Goal: Contribute content: Contribute content

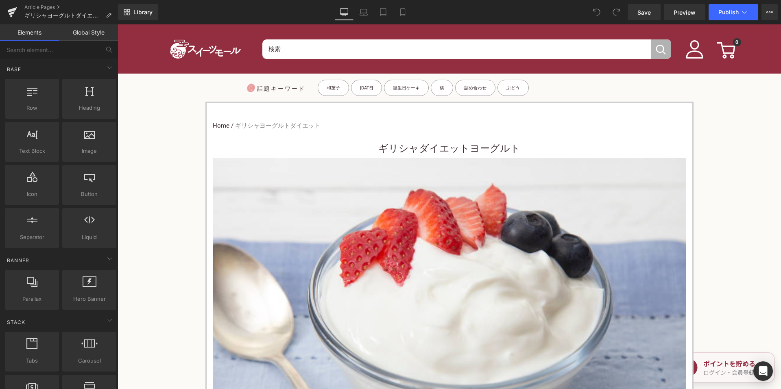
click at [370, 133] on nav "Home / ギリシャヨーグルトダイエット" at bounding box center [449, 125] width 473 height 21
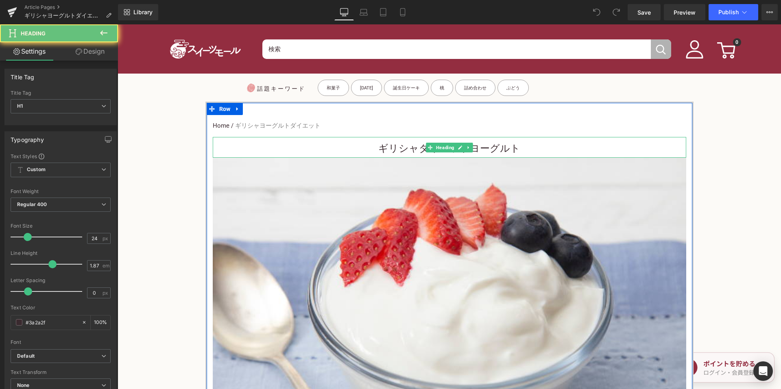
click at [383, 147] on font "ギリシャダイエットヨーグルト" at bounding box center [449, 148] width 142 height 11
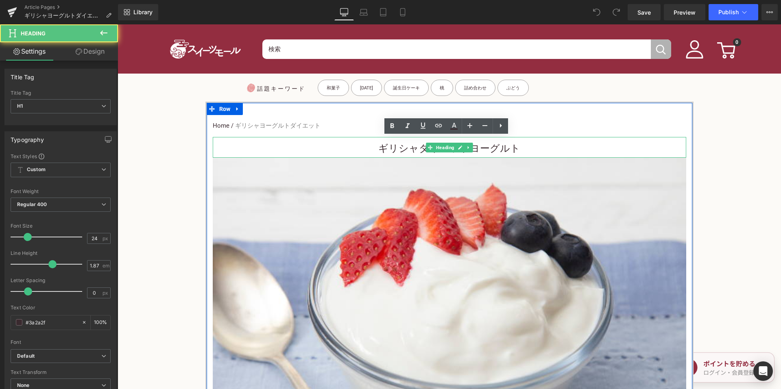
click at [331, 147] on h1 "ギリシャダイエットヨーグルト" at bounding box center [449, 148] width 473 height 18
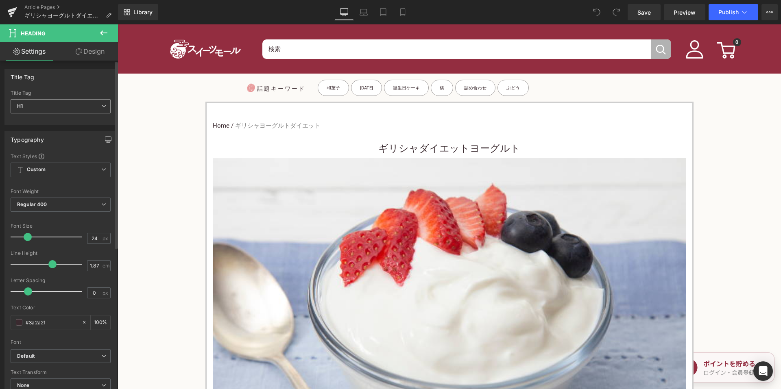
click at [93, 107] on span "H1" at bounding box center [61, 106] width 100 height 14
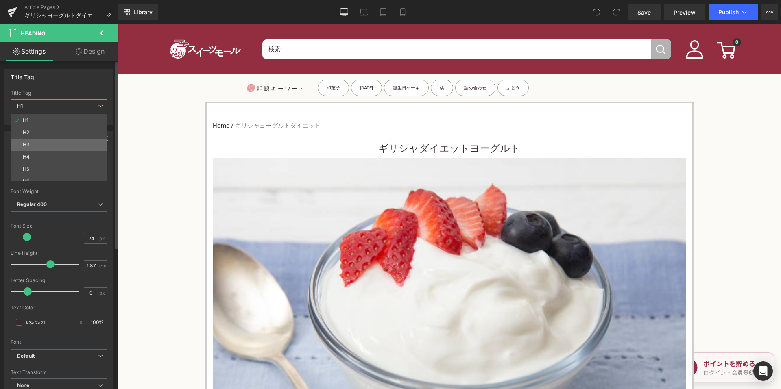
click at [50, 146] on li "H3" at bounding box center [61, 145] width 100 height 12
type input "15"
type input "100"
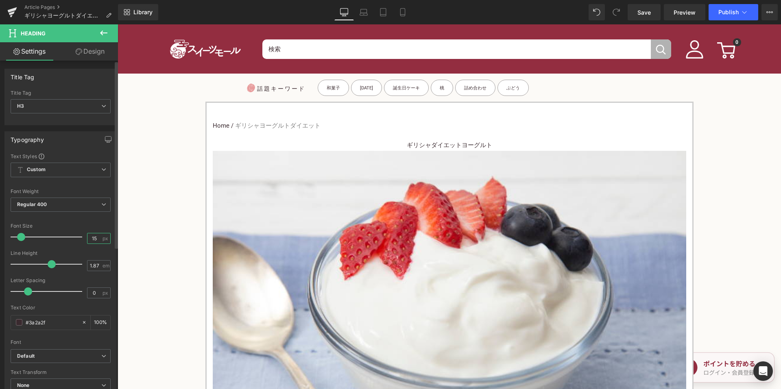
click at [89, 238] on input "15" at bounding box center [94, 238] width 14 height 10
type input "24"
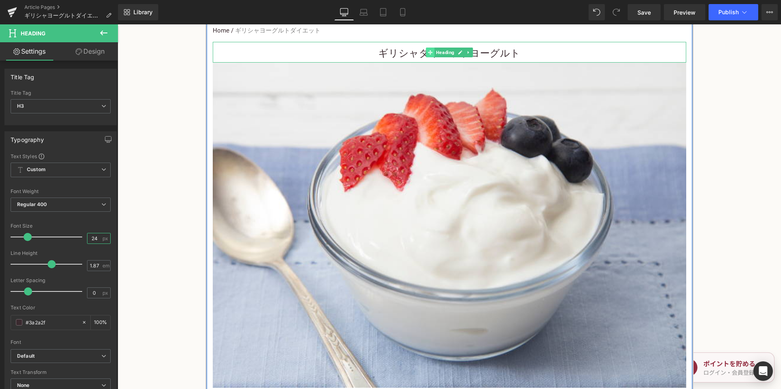
scroll to position [325, 0]
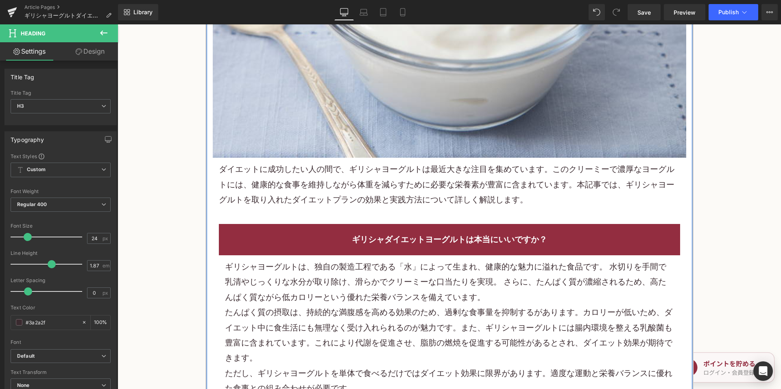
click at [347, 203] on font "ダイエットに成功したい人の間で、ギリシャヨーグルトは最近大きな注目を集めています。このクリーミーで濃厚なヨーグルトには、健康的な食事を維持しながら体重を減らす…" at bounding box center [446, 184] width 455 height 40
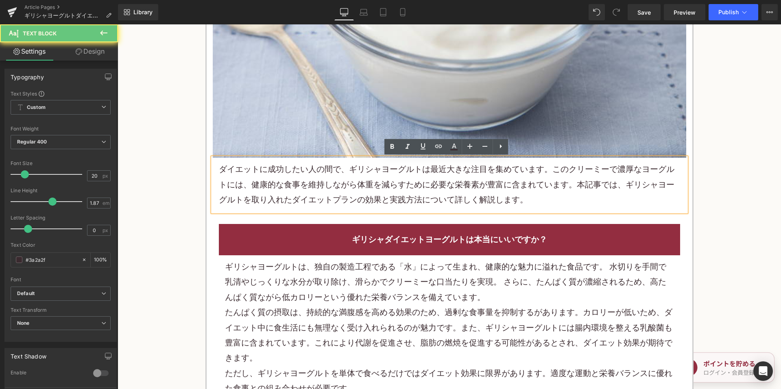
click at [340, 187] on font "ダイエットに成功したい人の間で、ギリシャヨーグルトは最近大きな注目を集めています。このクリーミーで濃厚なヨーグルトには、健康的な食事を維持しながら体重を減らす…" at bounding box center [446, 184] width 455 height 40
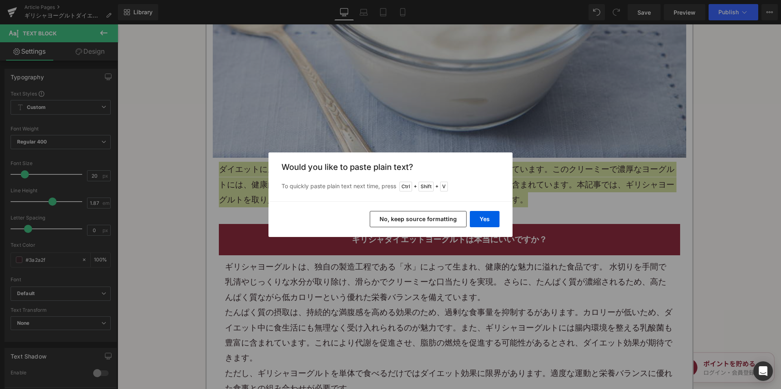
drag, startPoint x: 413, startPoint y: 219, endPoint x: 308, endPoint y: 16, distance: 227.9
click at [413, 219] on button "No, keep source formatting" at bounding box center [418, 219] width 97 height 16
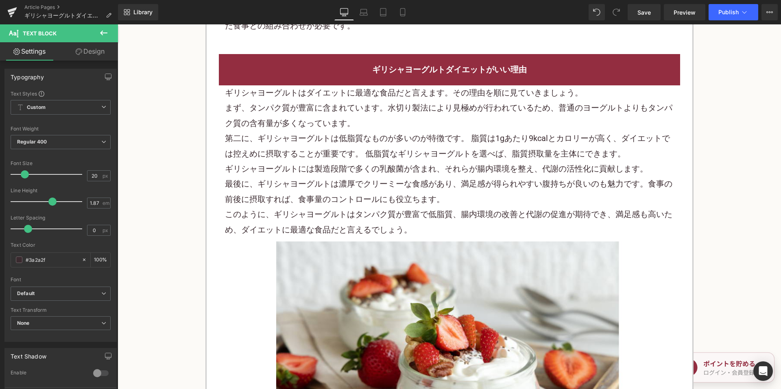
click at [337, 189] on div "最後に、ギリシャヨーグルトは濃厚でクリーミーな食感があり、満足感が得られやすい腹持ちが良いのも魅力です。食事の前後に摂取すれば、食事量のコントロールにも役立ち…" at bounding box center [449, 191] width 449 height 30
click at [337, 188] on div "最後に、ギリシャヨーグルトは濃厚でクリーミーな食感があり、満足感が得られやすい腹持ちが良いのも魅力です。食事の前後に摂取すれば、食事量のコントロールにも役立ち…" at bounding box center [449, 191] width 449 height 30
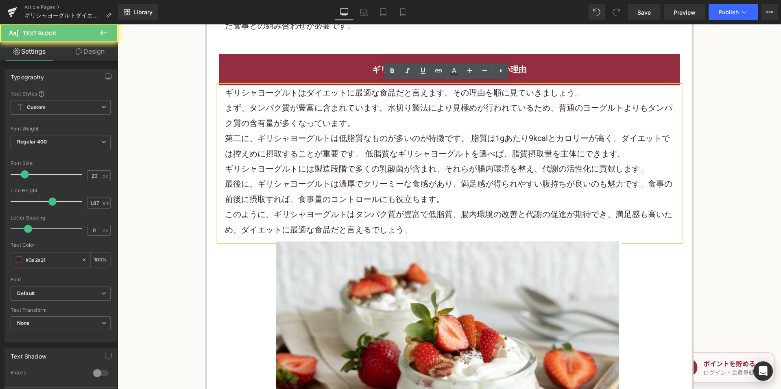
scroll to position [691, 0]
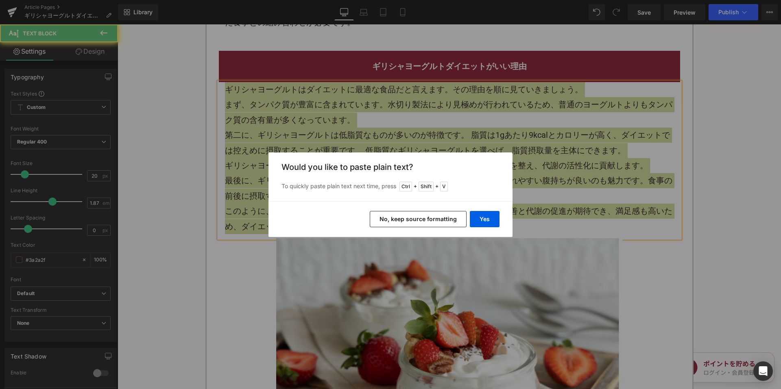
click at [408, 228] on div "Yes No, keep source formatting" at bounding box center [390, 219] width 244 height 36
click at [405, 209] on div "Yes No, keep source formatting" at bounding box center [390, 219] width 244 height 36
click at [403, 220] on button "No, keep source formatting" at bounding box center [418, 219] width 97 height 16
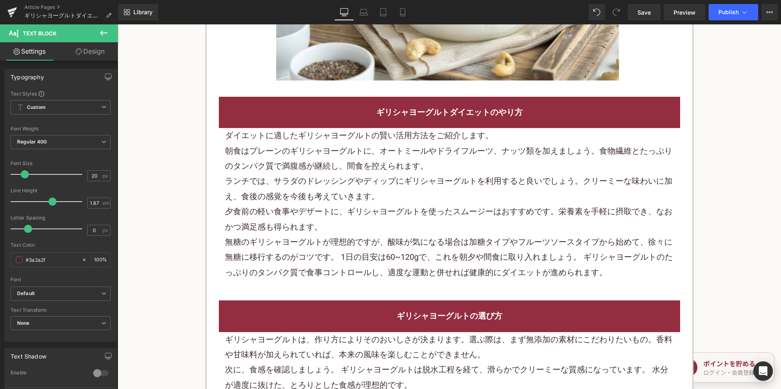
scroll to position [1139, 0]
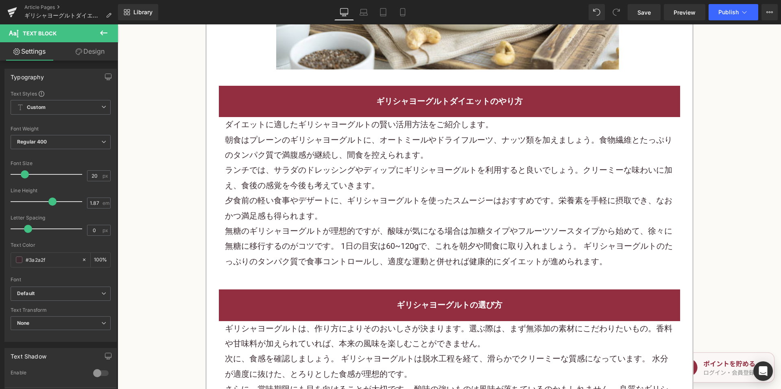
click at [391, 162] on div "朝食はプレーンのギリシャヨーグルトに、オートミールやドライフルーツ、ナッツ類を加えましょう。食物繊維とたっぷりのタンパク質で満腹感が継続し、間食を控えられます。" at bounding box center [449, 148] width 449 height 30
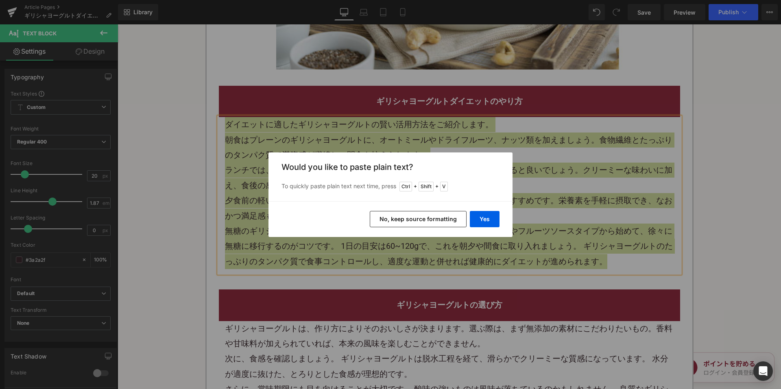
click at [422, 217] on button "No, keep source formatting" at bounding box center [418, 219] width 97 height 16
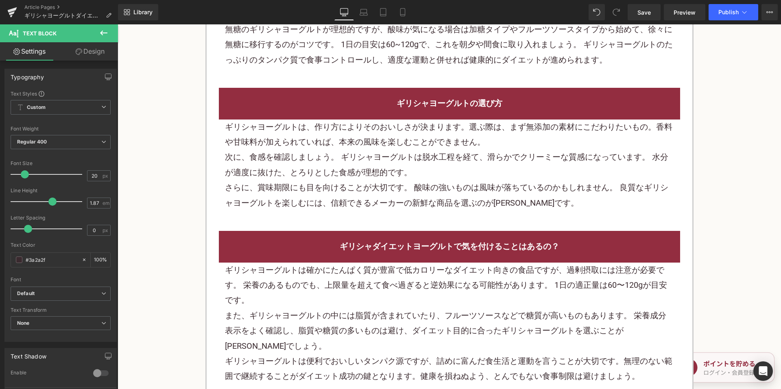
scroll to position [1382, 0]
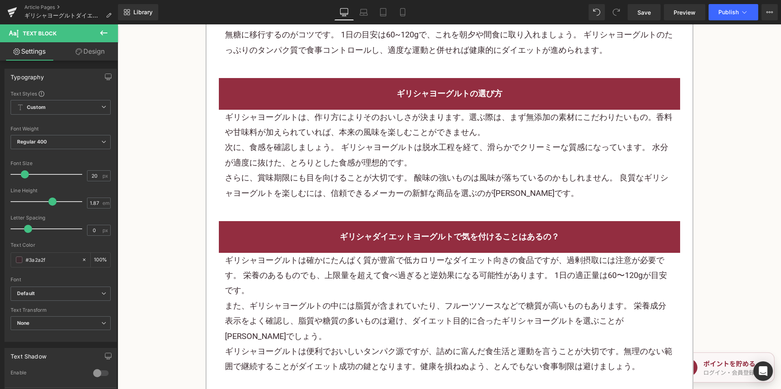
click at [387, 151] on font "次に、食感を確認しましょう。 ギリシャヨーグルトは脱水工程を経て、滑らかでクリーミーな質感になっています。 水分が適度に抜けた、とろりとした食感が理想的です。" at bounding box center [446, 154] width 443 height 25
click at [386, 151] on font "次に、食感を確認しましょう。 ギリシャヨーグルトは脱水工程を経て、滑らかでクリーミーな質感になっています。 水分が適度に抜けた、とろりとした食感が理想的です。" at bounding box center [446, 154] width 443 height 25
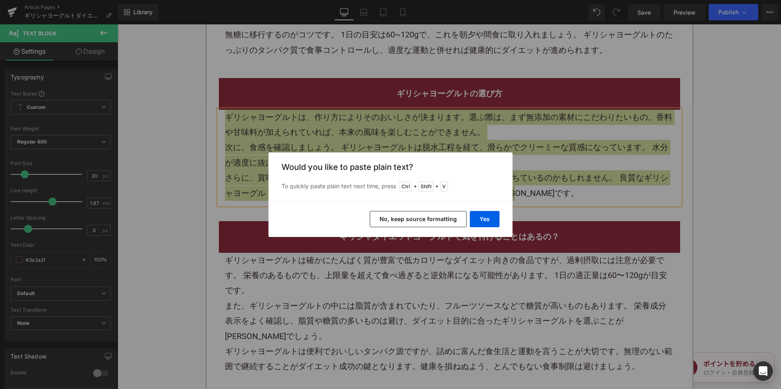
click at [430, 213] on button "No, keep source formatting" at bounding box center [418, 219] width 97 height 16
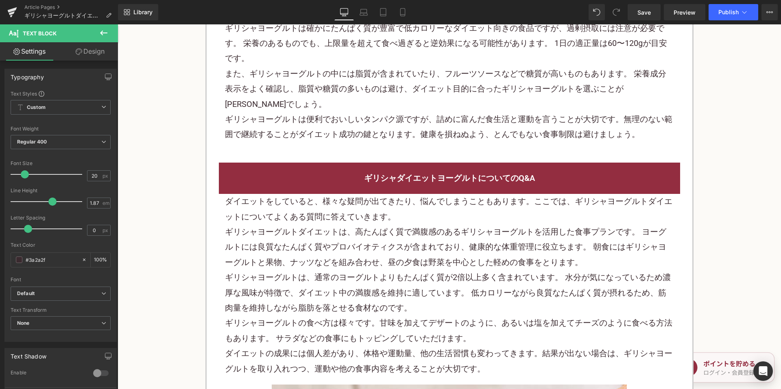
scroll to position [1708, 0]
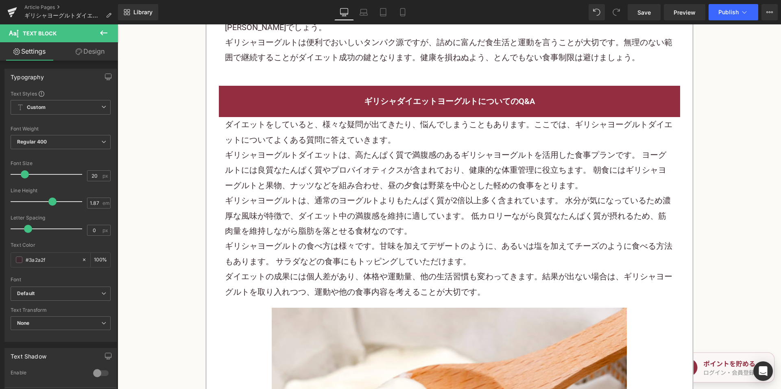
click at [328, 159] on font "ギリシャヨーグルトダイエットは、高たんぱく質で満腹感のあるギリシャヨーグルトを活用した食事プランです。 ヨーグルトには良質なたんぱく質やプロバイオティクスが含…" at bounding box center [445, 170] width 441 height 40
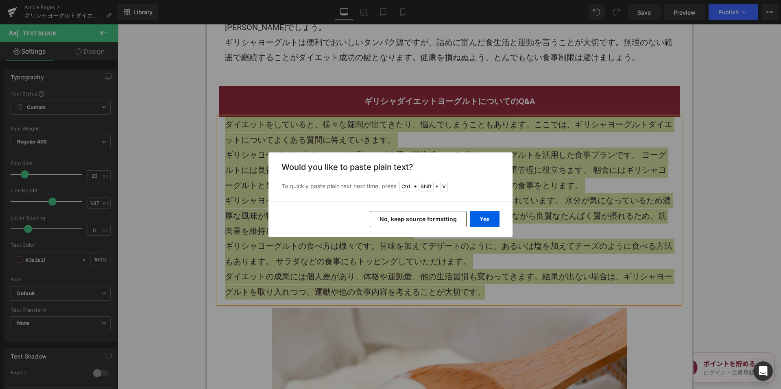
click at [420, 223] on button "No, keep source formatting" at bounding box center [418, 219] width 97 height 16
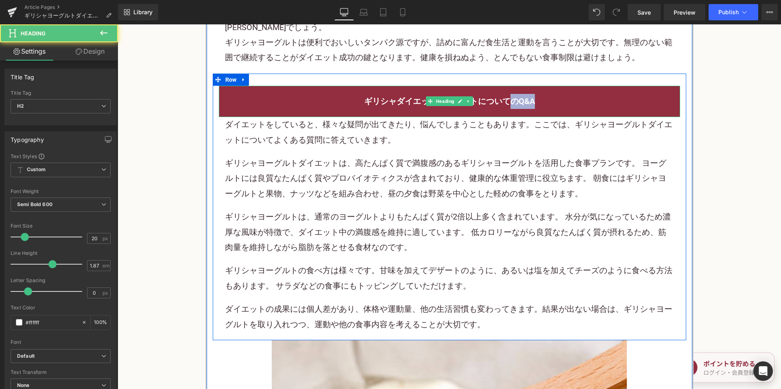
drag, startPoint x: 539, startPoint y: 85, endPoint x: 552, endPoint y: 85, distance: 13.4
click at [551, 94] on h2 "ギリシャダイエットヨーグルトについてのQ&A" at bounding box center [449, 101] width 449 height 15
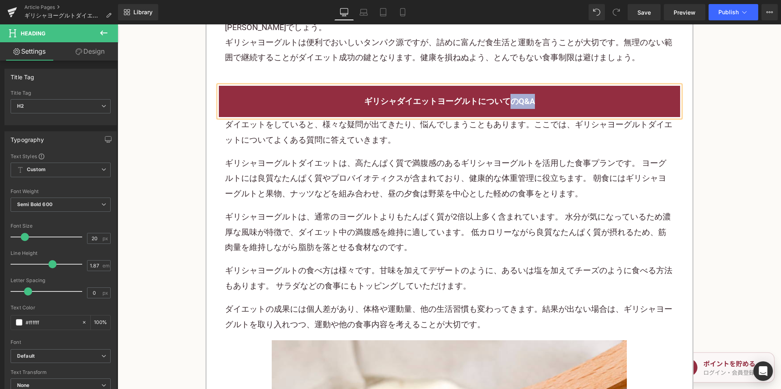
click at [555, 94] on h2 "ギリシャダイエットヨーグルトについてのQ&A" at bounding box center [449, 101] width 449 height 15
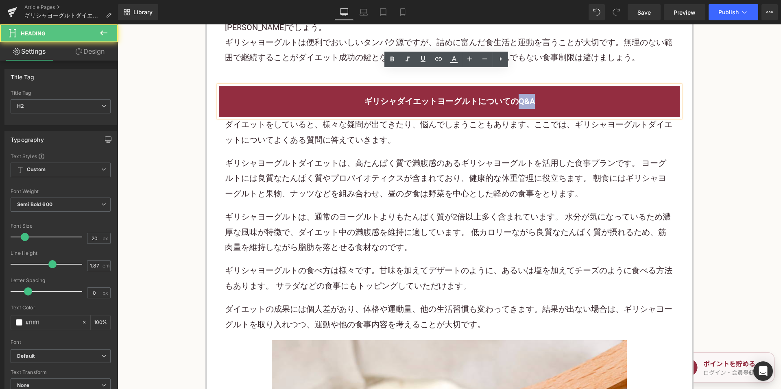
drag, startPoint x: 514, startPoint y: 86, endPoint x: 549, endPoint y: 89, distance: 34.7
click at [549, 94] on h2 "ギリシャダイエットヨーグルトについてのQ&A" at bounding box center [449, 101] width 449 height 15
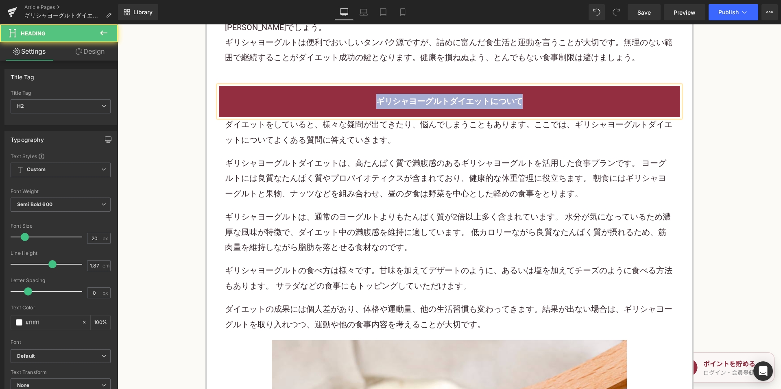
drag, startPoint x: 535, startPoint y: 87, endPoint x: 366, endPoint y: 80, distance: 169.3
click at [367, 94] on h2 "ギリシャヨーグルトダイエットについて" at bounding box center [449, 101] width 449 height 15
copy font "ギリシャヨーグルトダイエットについて"
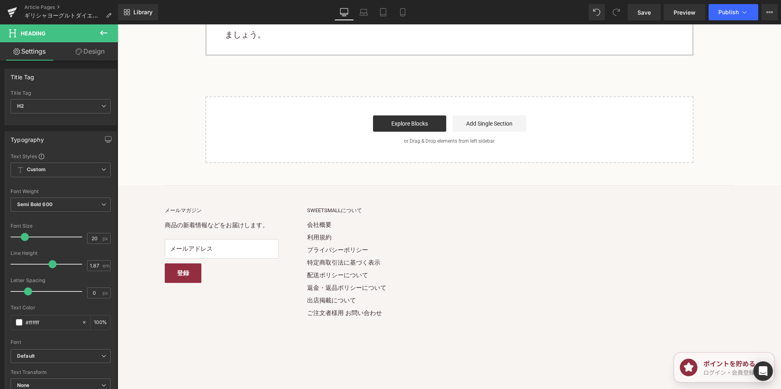
scroll to position [2236, 0]
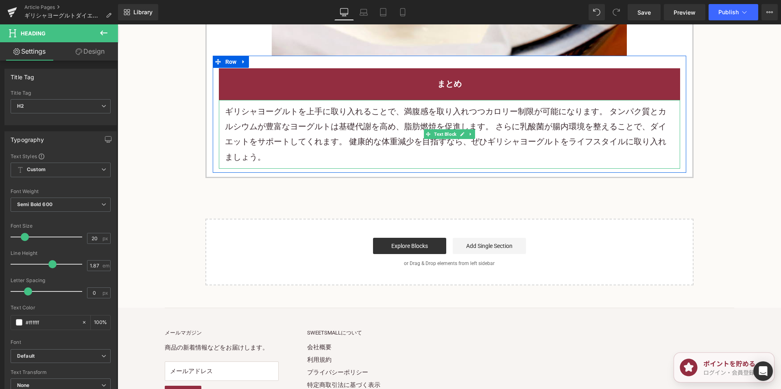
click at [396, 146] on p "ギリシャヨーグルトを上手に取り入れることで、満腹感を取り入れつつカロリー制限が可能になります。 タンパク質とカルシウムが豊富なヨーグルトは基礎代謝を高め、脂肪…" at bounding box center [449, 134] width 449 height 61
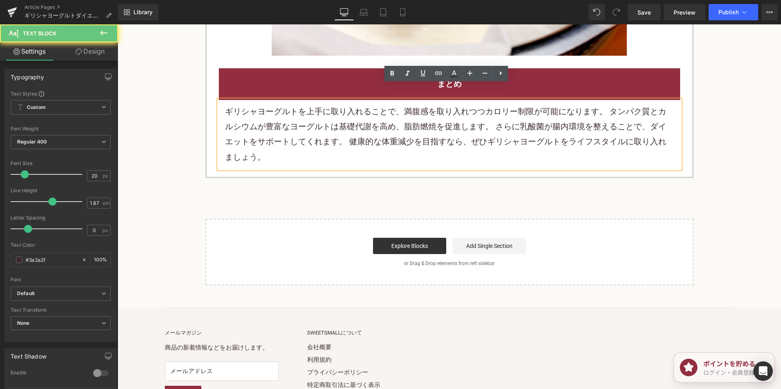
click at [331, 142] on p "ギリシャヨーグルトを上手に取り入れることで、満腹感を取り入れつつカロリー制限が可能になります。 タンパク質とカルシウムが豊富なヨーグルトは基礎代謝を高め、脂肪…" at bounding box center [449, 134] width 449 height 61
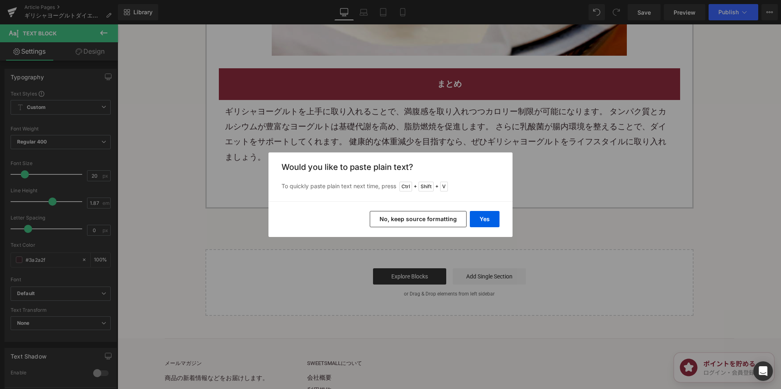
click at [379, 213] on button "No, keep source formatting" at bounding box center [418, 219] width 97 height 16
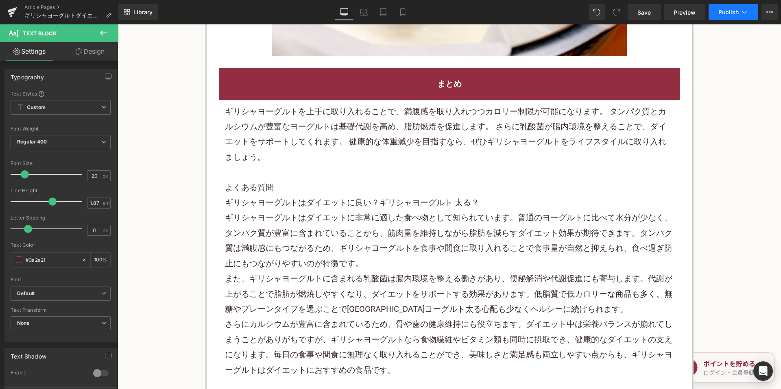
click at [715, 15] on button "Publish" at bounding box center [733, 12] width 50 height 16
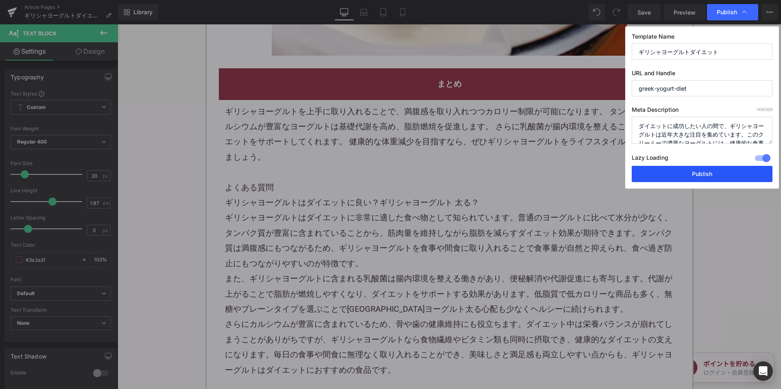
drag, startPoint x: 652, startPoint y: 169, endPoint x: 346, endPoint y: 26, distance: 338.3
click at [652, 169] on button "Publish" at bounding box center [701, 174] width 141 height 16
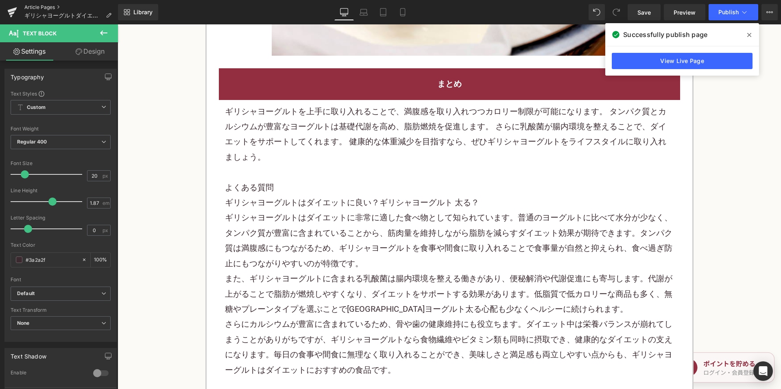
click at [54, 7] on link "Article Pages" at bounding box center [71, 7] width 94 height 7
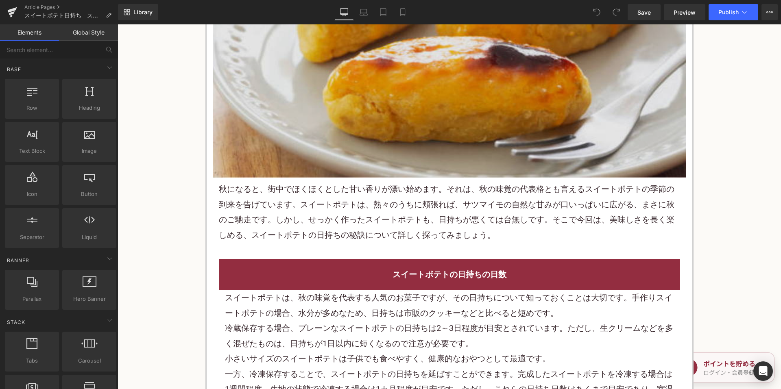
scroll to position [407, 0]
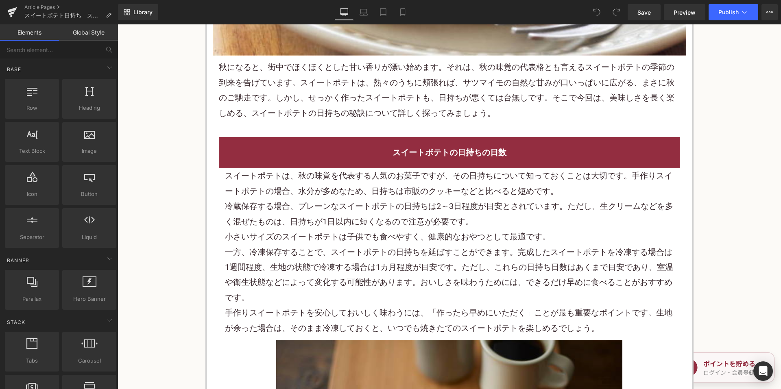
click at [318, 192] on p "スイートポテトは、秋の味覚を代表する人気のお菓子ですが、その日持ちについて知っておくことは大切です。手作りスイートポテトの場合、水分が多めなため、日持ちは市販…" at bounding box center [449, 183] width 449 height 30
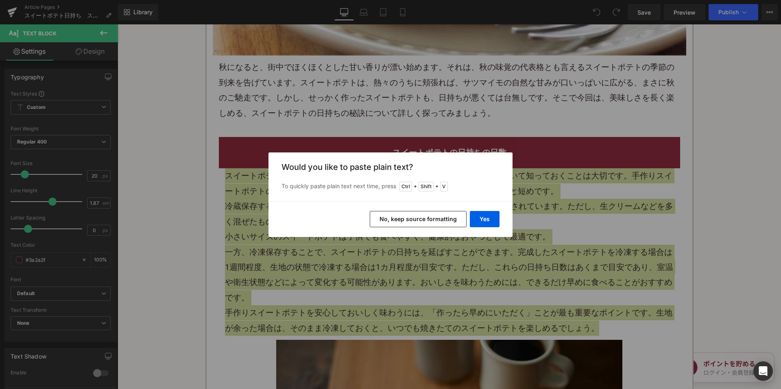
click at [399, 219] on button "No, keep source formatting" at bounding box center [418, 219] width 97 height 16
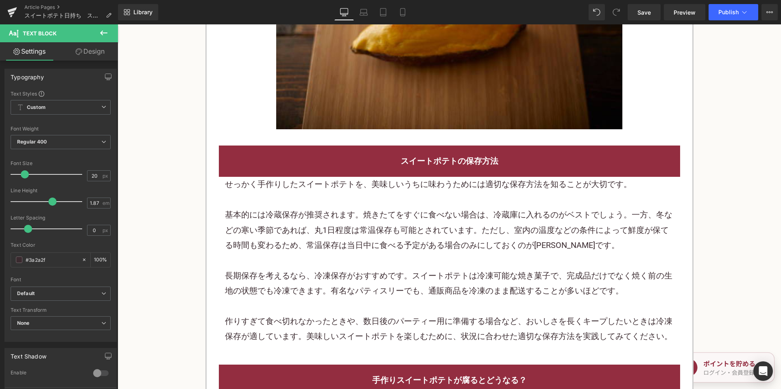
scroll to position [854, 0]
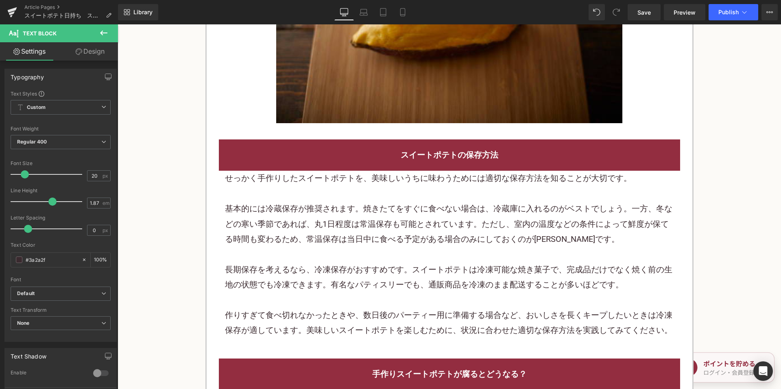
click at [355, 188] on p at bounding box center [449, 193] width 449 height 15
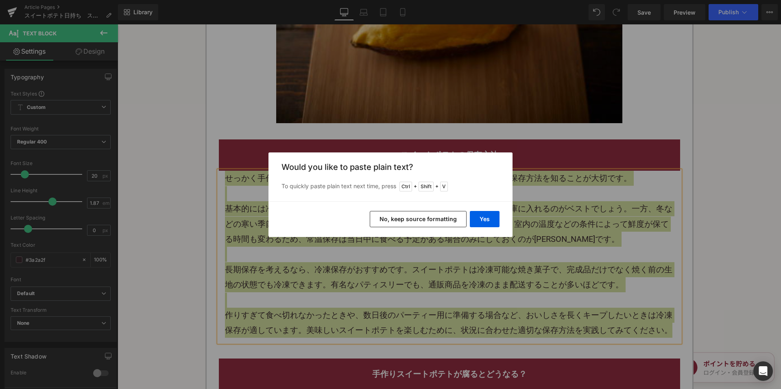
click at [403, 217] on button "No, keep source formatting" at bounding box center [418, 219] width 97 height 16
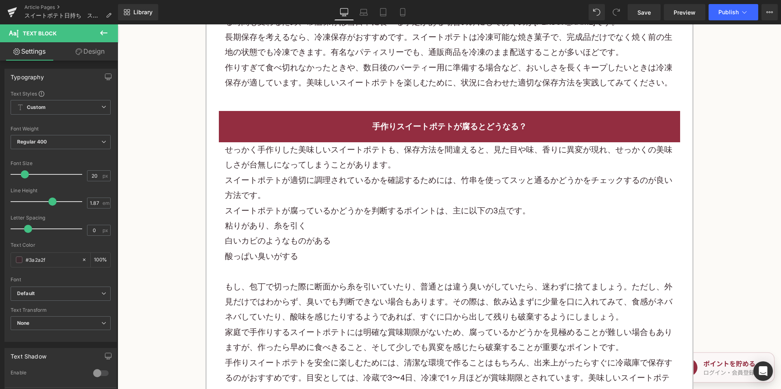
scroll to position [1057, 0]
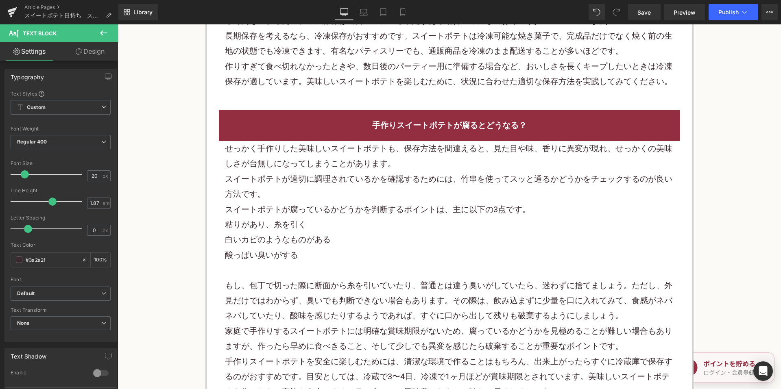
click at [354, 172] on p "スイートポテトが適切に調理されているかを確認するためには、竹串を使ってスッと通るかどうかをチェックするのが良い方法です。" at bounding box center [449, 187] width 449 height 30
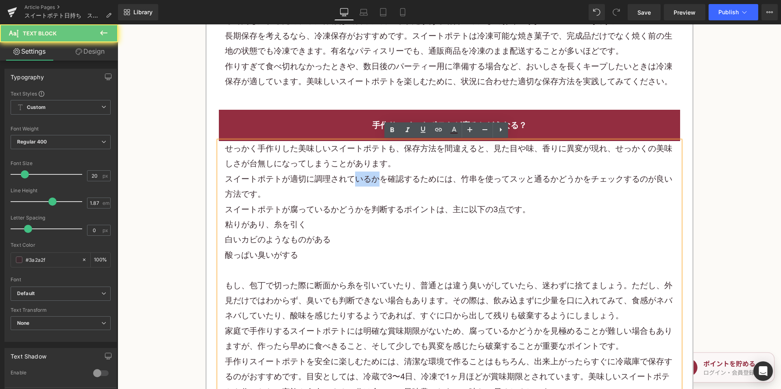
click at [354, 172] on p "スイートポテトが適切に調理されているかを確認するためには、竹串を使ってスッと通るかどうかをチェックするのが良い方法です。" at bounding box center [449, 187] width 449 height 30
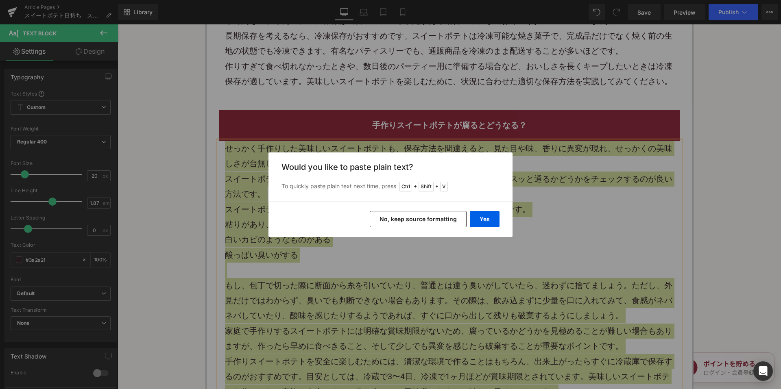
click at [402, 225] on button "No, keep source formatting" at bounding box center [418, 219] width 97 height 16
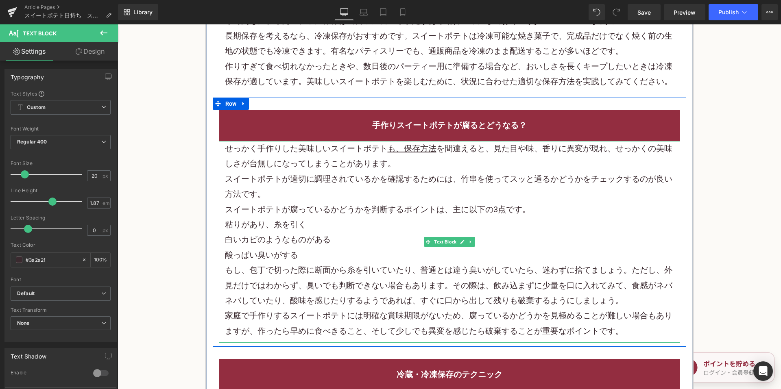
click at [634, 331] on p "家庭で手作りするスイートポテトには明確な 賞味期限 がないため、腐っているかどうかを見極めることが難しい場合もありますが、作ったら早めに食べきること、そして少…" at bounding box center [449, 323] width 449 height 30
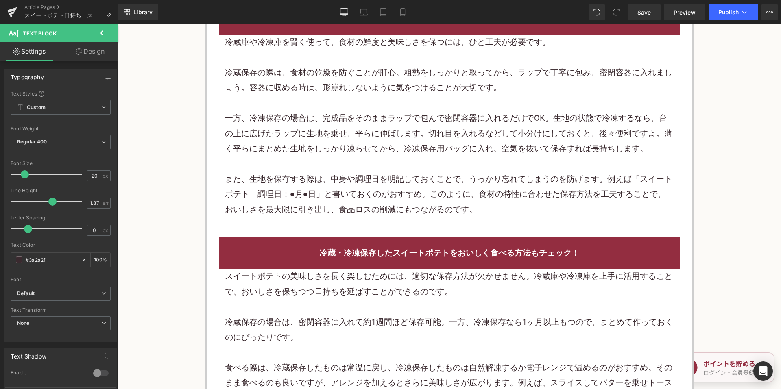
click at [335, 92] on p "冷蔵保存の際は、食材の乾燥を防ぐことが肝心。粗熱をしっかりと取ってから、ラップで丁寧に包み、密閉容器に入れましょう。容器に収める時は、形崩れしないように気をつ…" at bounding box center [449, 80] width 449 height 30
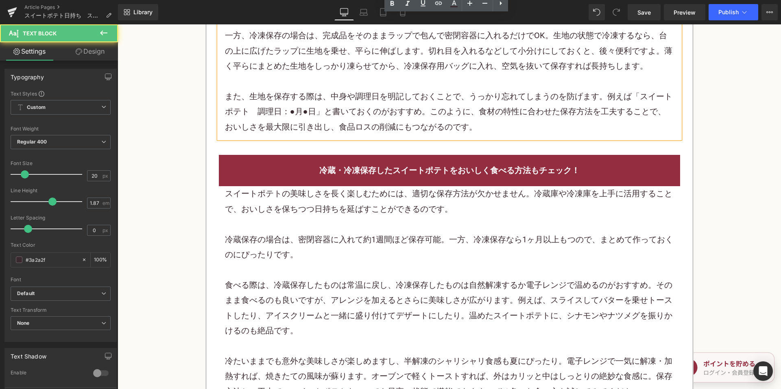
scroll to position [1667, 0]
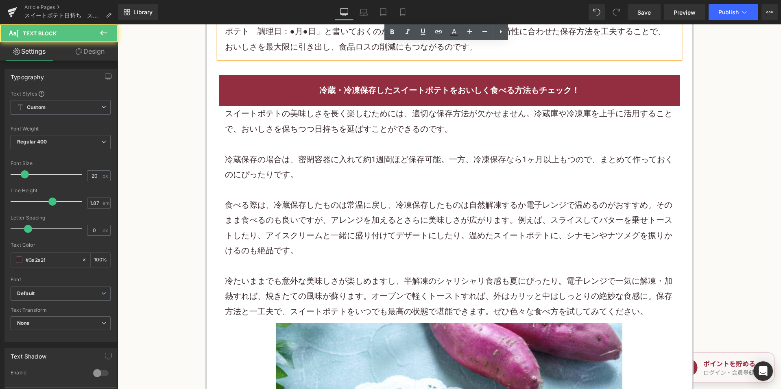
click at [317, 141] on p at bounding box center [449, 144] width 449 height 15
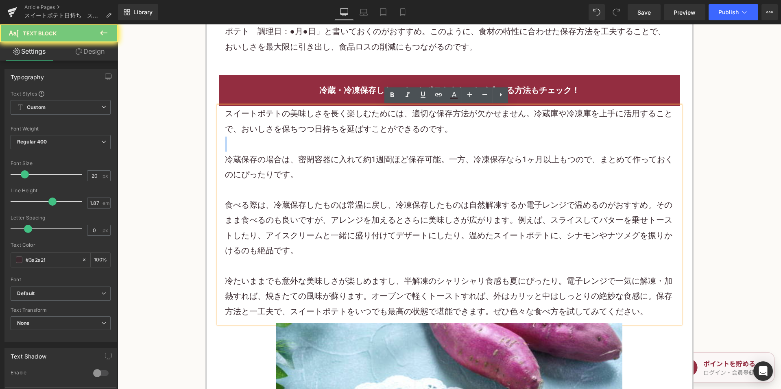
click at [317, 141] on p at bounding box center [449, 144] width 449 height 15
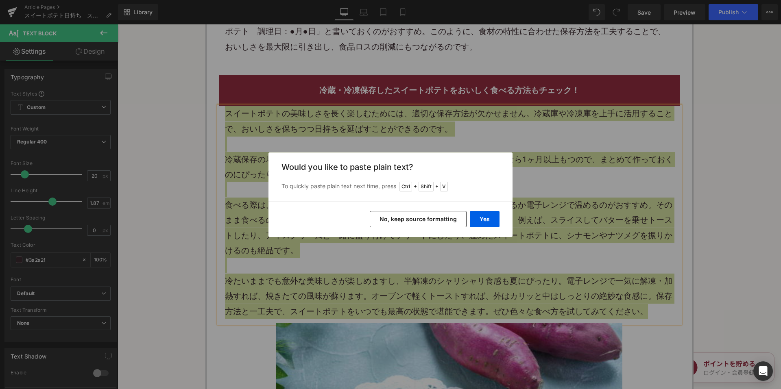
drag, startPoint x: 385, startPoint y: 218, endPoint x: 264, endPoint y: 31, distance: 222.5
click at [385, 218] on button "No, keep source formatting" at bounding box center [418, 219] width 97 height 16
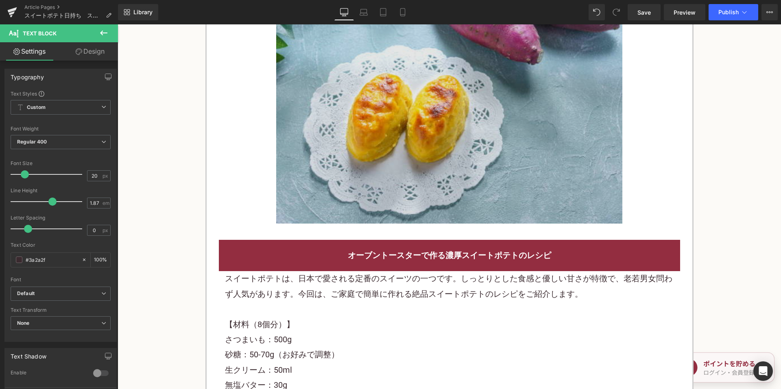
scroll to position [2074, 0]
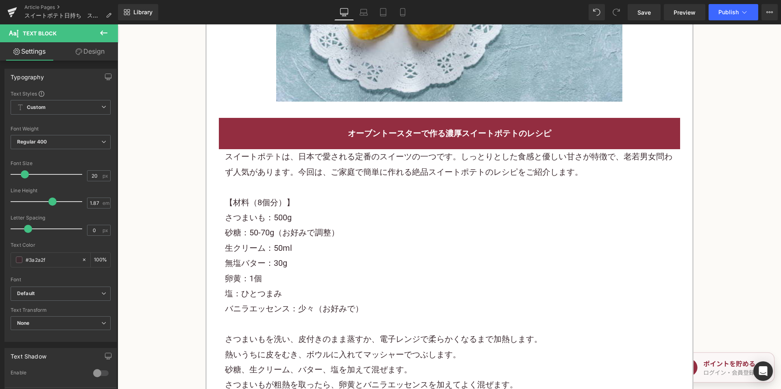
click at [326, 213] on p "さつまいも：500g" at bounding box center [449, 217] width 449 height 15
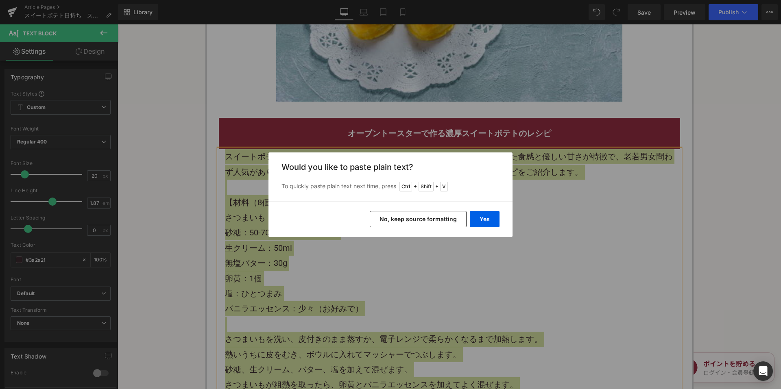
click at [391, 221] on button "No, keep source formatting" at bounding box center [418, 219] width 97 height 16
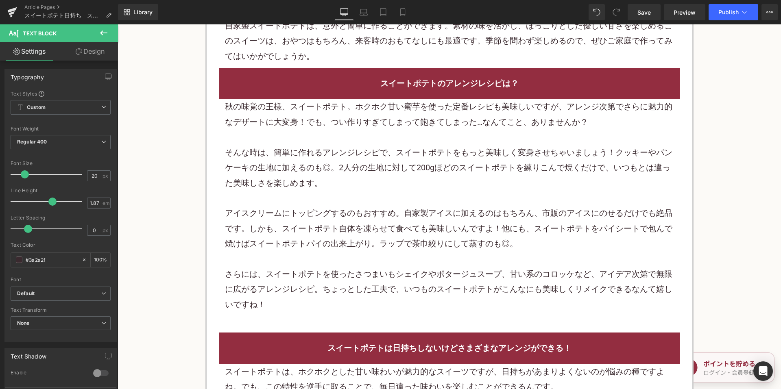
scroll to position [2602, 0]
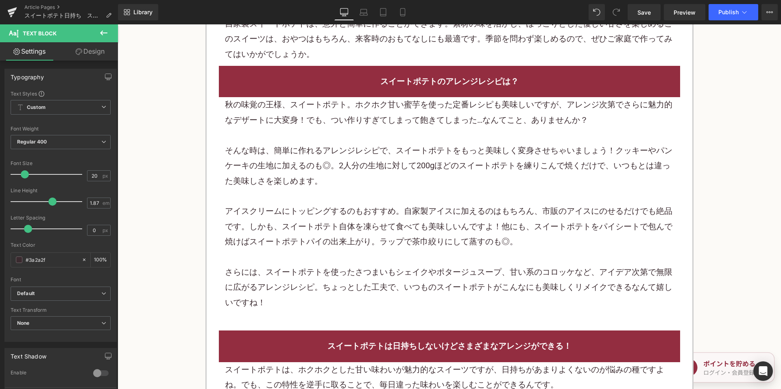
click at [361, 144] on p "そんな時は、簡単に作れるアレンジレシピで、スイートポテトをもっと美味しく変身させちゃいましょう！クッキーやパンケーキの生地に加えるのも◎。2人分の生地に対して…" at bounding box center [449, 166] width 449 height 46
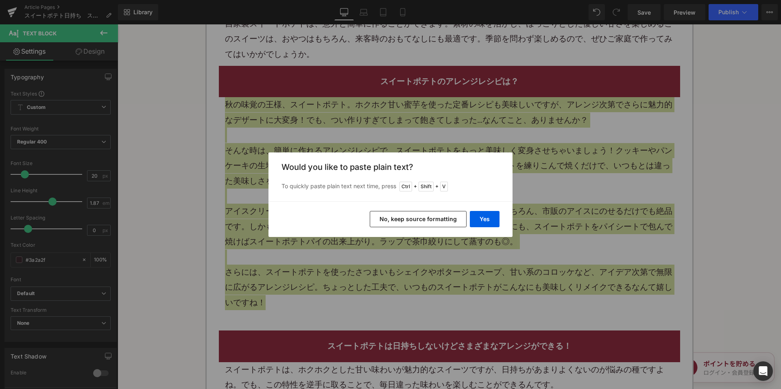
click at [412, 218] on button "No, keep source formatting" at bounding box center [418, 219] width 97 height 16
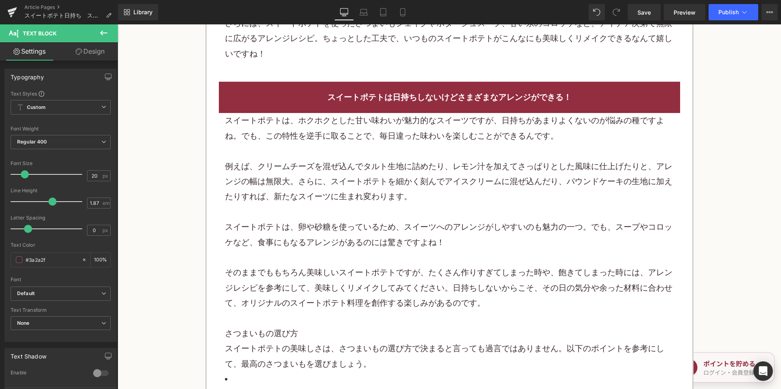
click at [357, 161] on p "例えば、 クリームチーズ を混ぜ込んでタルト生地に詰めたり、レモン汁を加えてさっぱりとした風味に仕上げたりと、アレンジの幅は無限大。さらに、スイートポテトを細…" at bounding box center [449, 182] width 449 height 46
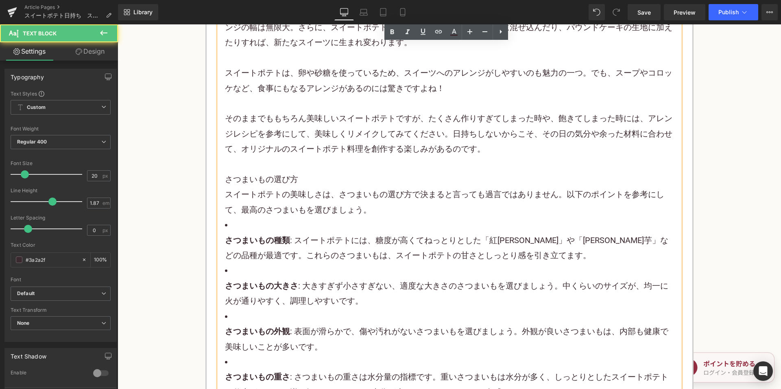
scroll to position [2806, 0]
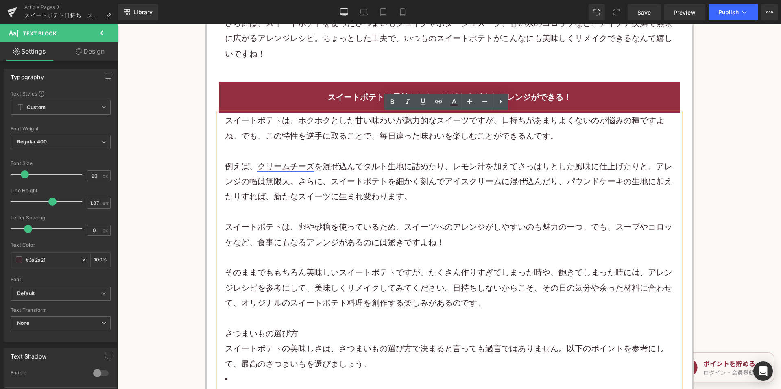
click at [297, 166] on link "クリームチーズ" at bounding box center [285, 166] width 57 height 10
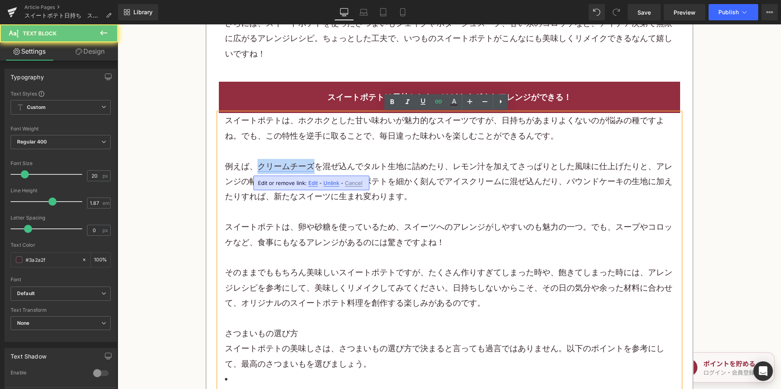
click at [297, 166] on link "クリームチーズ" at bounding box center [285, 166] width 57 height 10
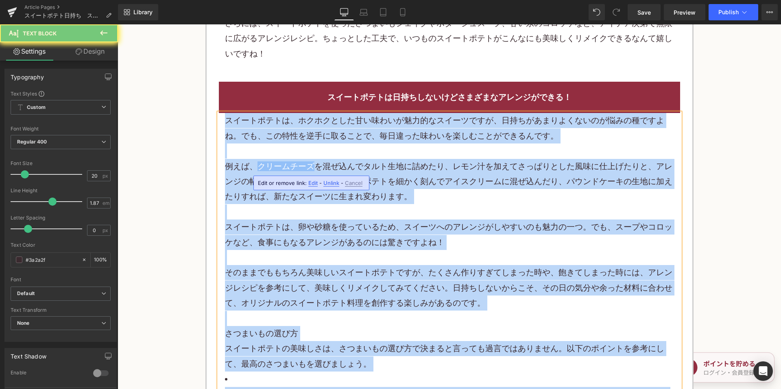
click at [369, 165] on p "例えば、 クリームチーズ を混ぜ込んでタルト生地に詰めたり、レモン汁を加えてさっぱりとした風味に仕上げたりと、アレンジの幅は無限大。さらに、スイートポテトを細…" at bounding box center [449, 182] width 449 height 46
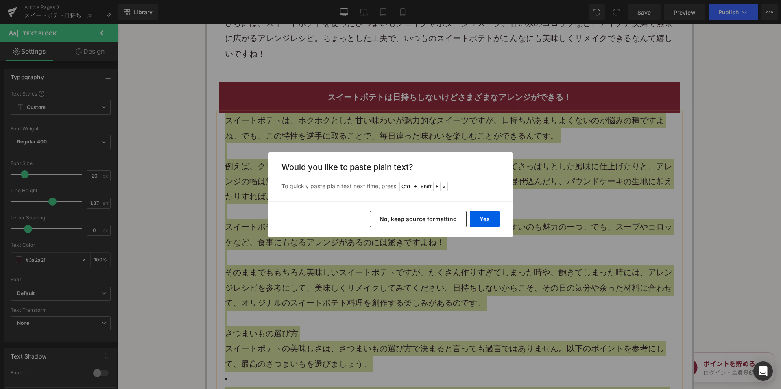
click at [416, 216] on button "No, keep source formatting" at bounding box center [418, 219] width 97 height 16
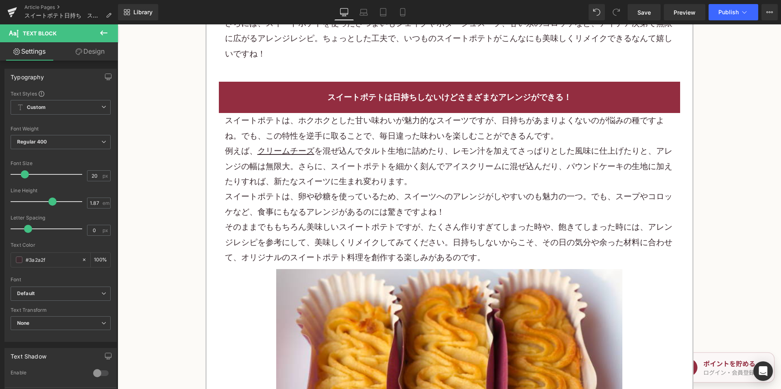
click at [298, 54] on p "さらには、スイートポテトを使ったさつまいもシェイクやポタージュスープ、甘い系のコロッケなど、アイデア次第で無限に広がるアレンジレシピ。ちょっとした工夫で、いつ…" at bounding box center [449, 39] width 449 height 46
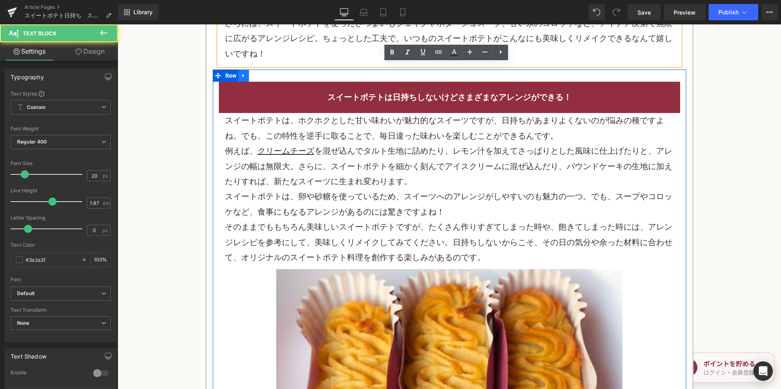
click at [242, 76] on icon at bounding box center [243, 76] width 2 height 4
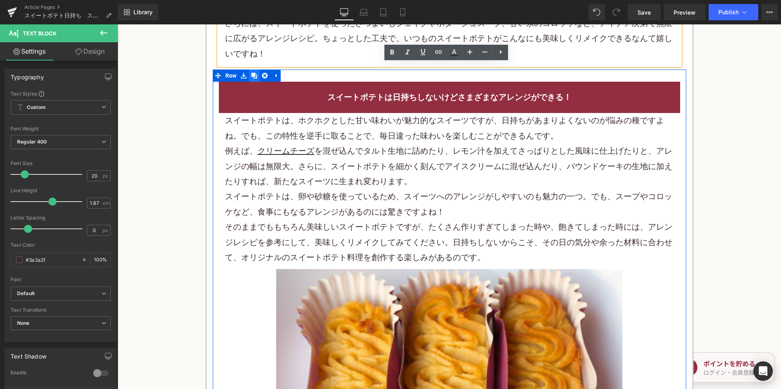
click at [253, 77] on icon at bounding box center [254, 76] width 6 height 6
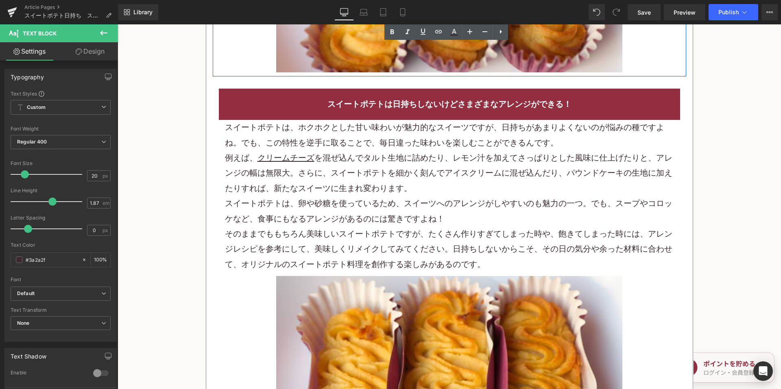
scroll to position [3253, 0]
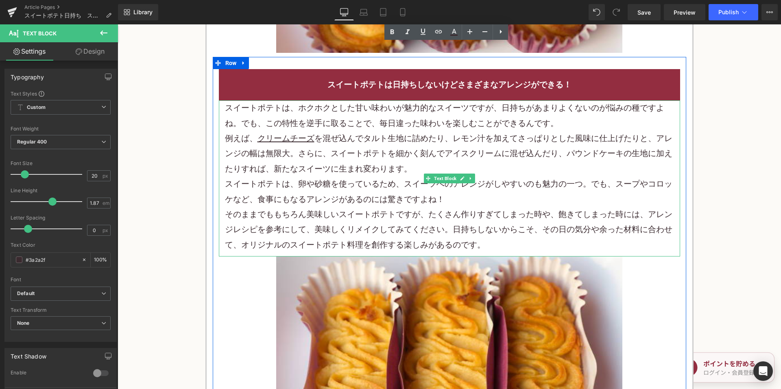
click at [384, 88] on h2 "スイートポテトは日持ちしないけどさまざまなアレンジができる！" at bounding box center [449, 84] width 449 height 15
click at [382, 86] on h2 "スイートポテトは日持ちしないけどさまざまなアレンジができる！" at bounding box center [449, 84] width 449 height 15
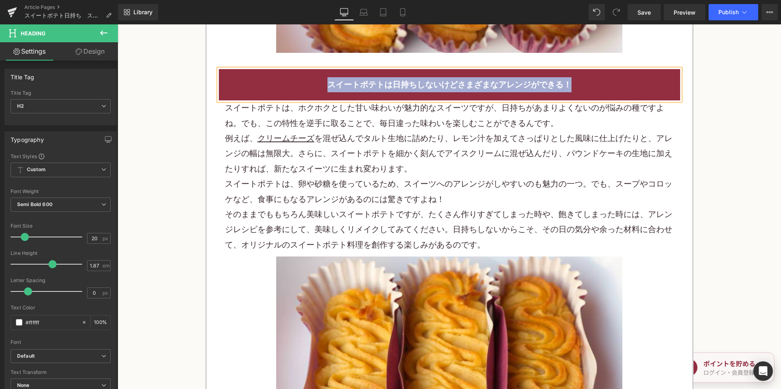
paste div
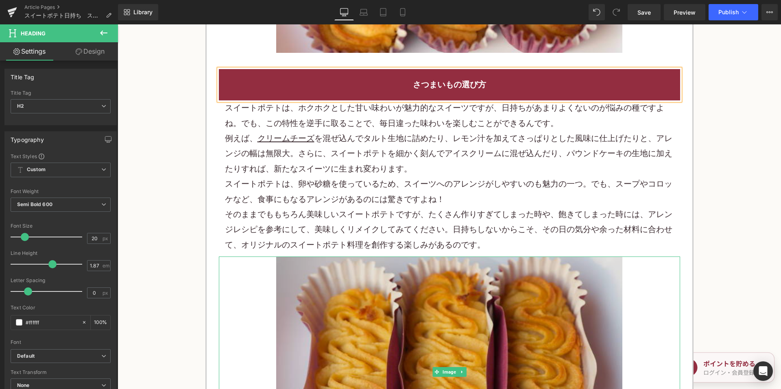
click at [363, 297] on img at bounding box center [449, 372] width 346 height 231
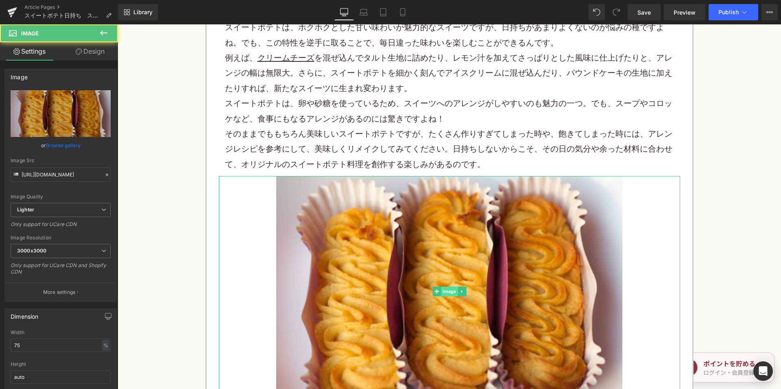
scroll to position [3335, 0]
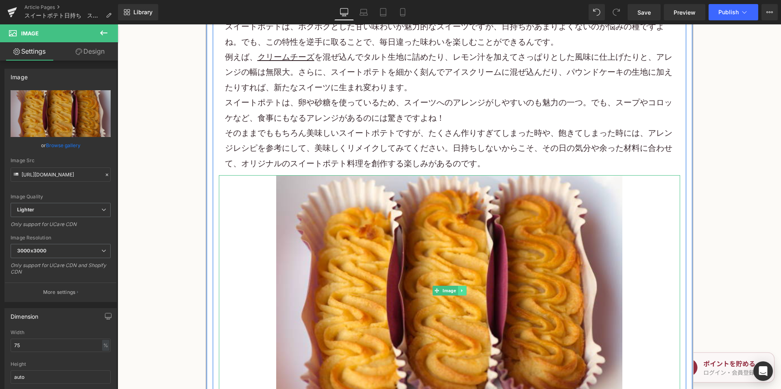
click at [461, 291] on icon at bounding box center [461, 291] width 1 height 3
click at [464, 291] on icon at bounding box center [466, 290] width 4 height 5
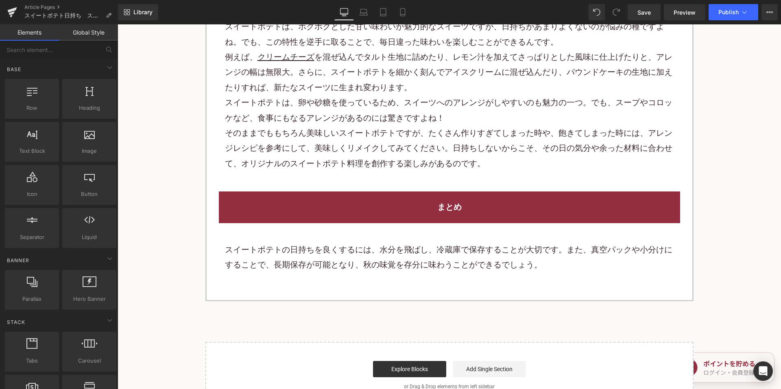
click at [387, 140] on p "そのままでももちろん美味しいスイートポテトですが、たくさん作りすぎてしまった時や、飽きてしまった時には、アレンジレシピを参考にして、美味しくリメイクしてみてく…" at bounding box center [449, 149] width 449 height 46
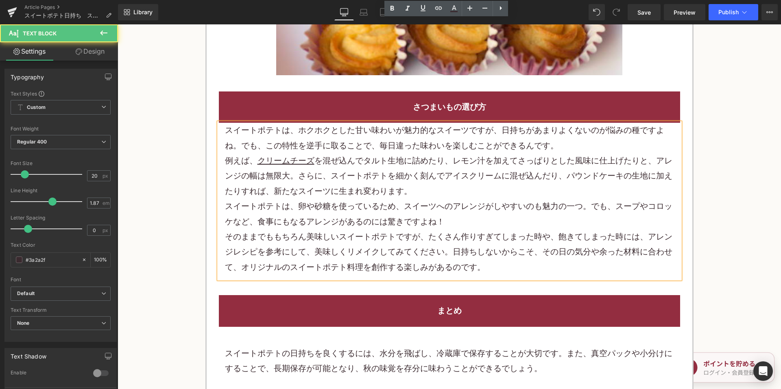
scroll to position [3172, 0]
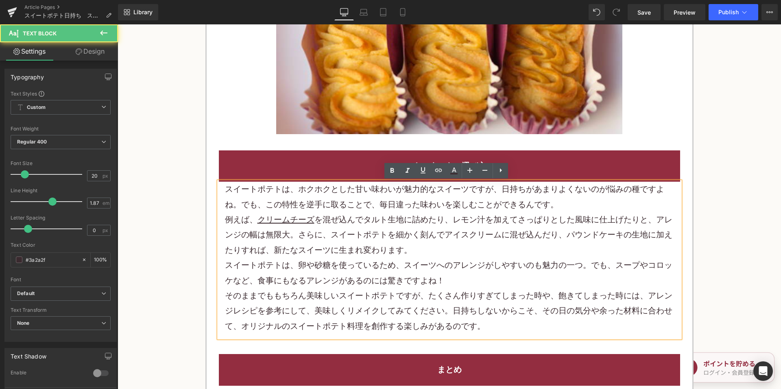
click at [324, 221] on p "例えば、 クリームチーズ を混ぜ込んで タルト生地 に詰めたり、 レモン 汁を加えてさっぱりとした風味に仕上げたりと、アレンジの幅は無限大。さらに、スイートポ…" at bounding box center [449, 235] width 449 height 46
click at [323, 221] on p "例えば、 クリームチーズ を混ぜ込んで タルト生地 に詰めたり、 レモン 汁を加えてさっぱりとした風味に仕上げたりと、アレンジの幅は無限大。さらに、スイートポ…" at bounding box center [449, 235] width 449 height 46
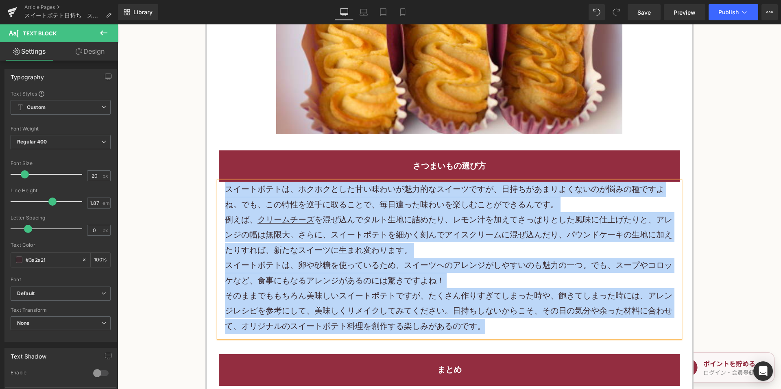
paste div
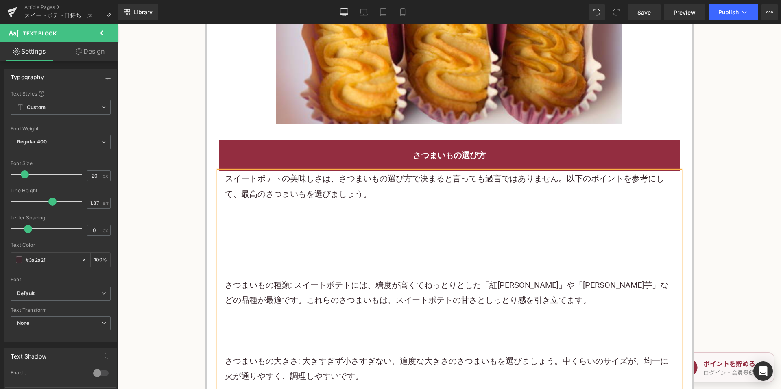
scroll to position [3253, 0]
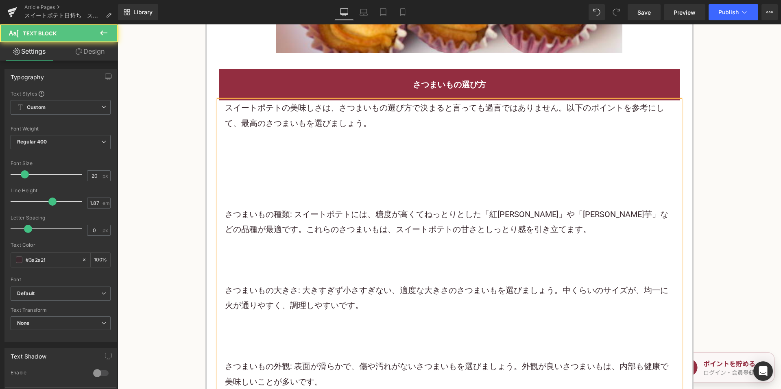
click at [265, 187] on p at bounding box center [449, 183] width 449 height 15
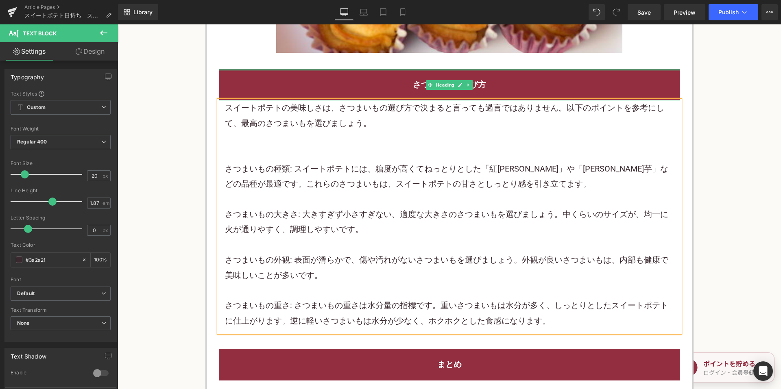
click at [244, 57] on div "さつまいもの選び方 Heading スイートポテトの美味しさは、さつまいもの選び方で決まると言っても過言ではありません。以下のポイントを参考にして、最高のさつ…" at bounding box center [449, 197] width 473 height 280
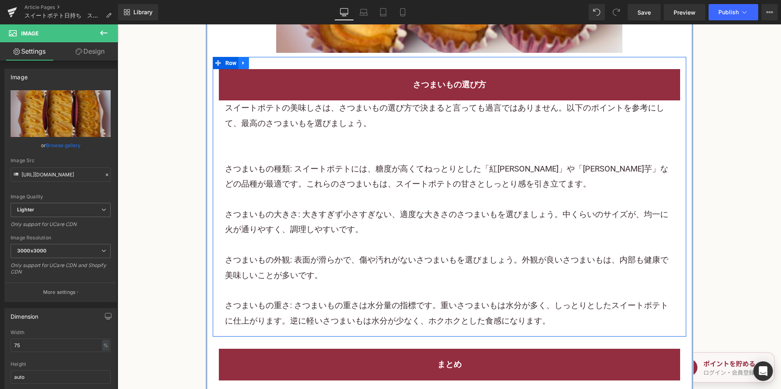
click at [242, 63] on icon at bounding box center [243, 63] width 2 height 4
click at [253, 63] on icon at bounding box center [254, 63] width 6 height 6
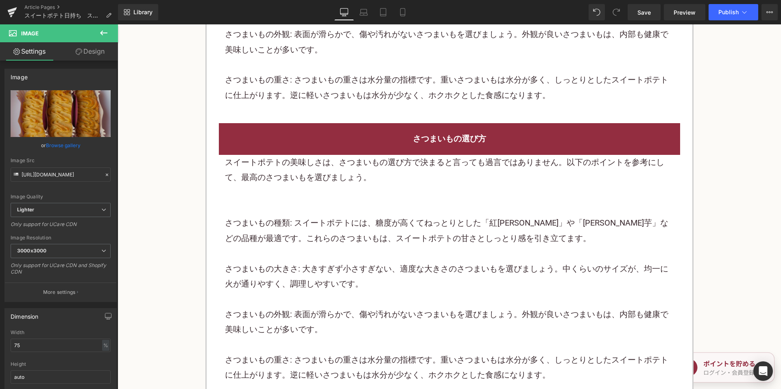
scroll to position [3533, 0]
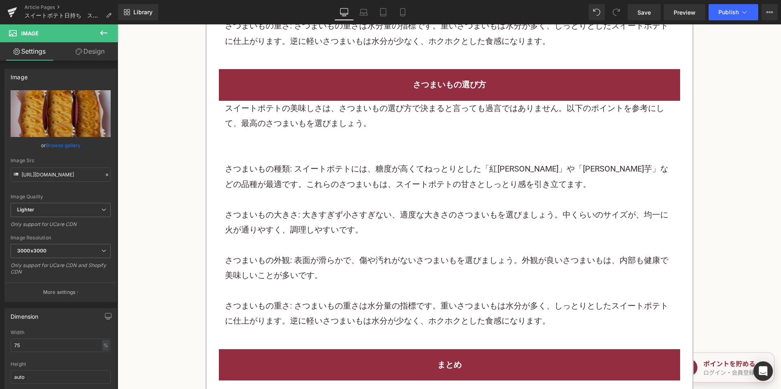
click at [423, 79] on div "さつまいもの選び方" at bounding box center [449, 84] width 461 height 31
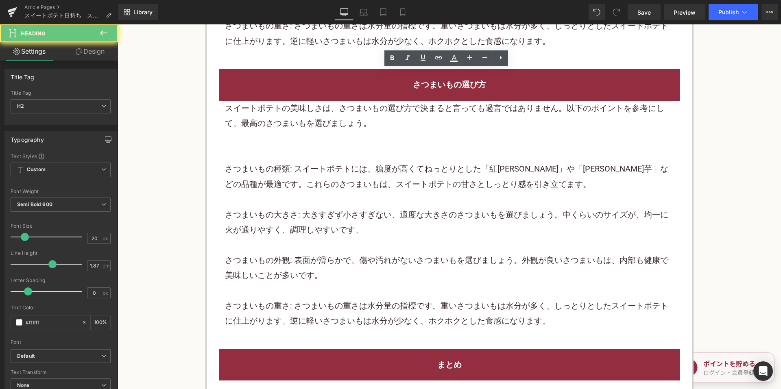
click at [421, 81] on h2 "さつまいもの選び方" at bounding box center [449, 84] width 449 height 15
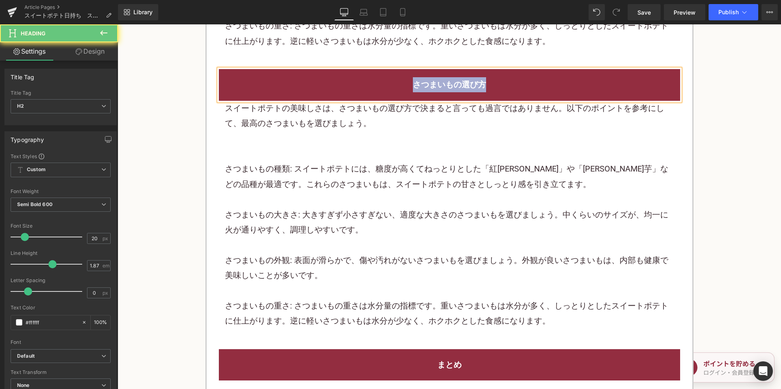
paste div
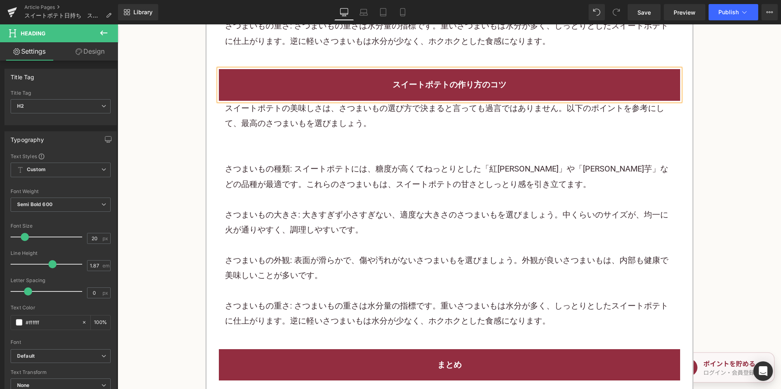
click at [386, 165] on p "さつまいもの種類: スイートポテトには、糖度が高くてねっとりとした「紅はるか」や「安納芋」などの品種が最適です。これらのさつまいもは、スイートポテトの甘さとし…" at bounding box center [449, 176] width 449 height 30
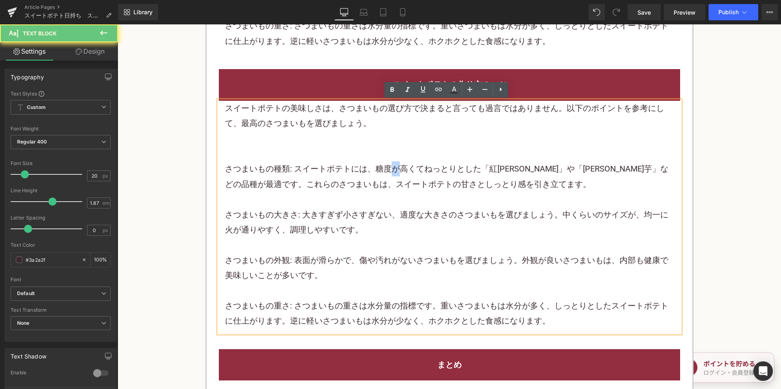
click at [386, 165] on p "さつまいもの種類: スイートポテトには、糖度が高くてねっとりとした「紅はるか」や「安納芋」などの品種が最適です。これらのさつまいもは、スイートポテトの甘さとし…" at bounding box center [449, 176] width 449 height 30
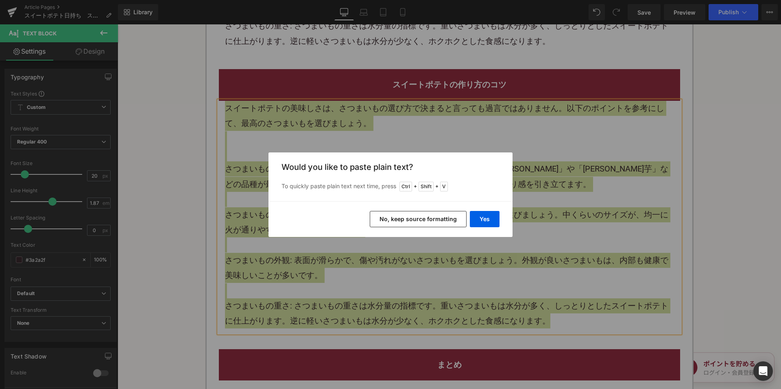
click at [393, 217] on button "No, keep source formatting" at bounding box center [418, 219] width 97 height 16
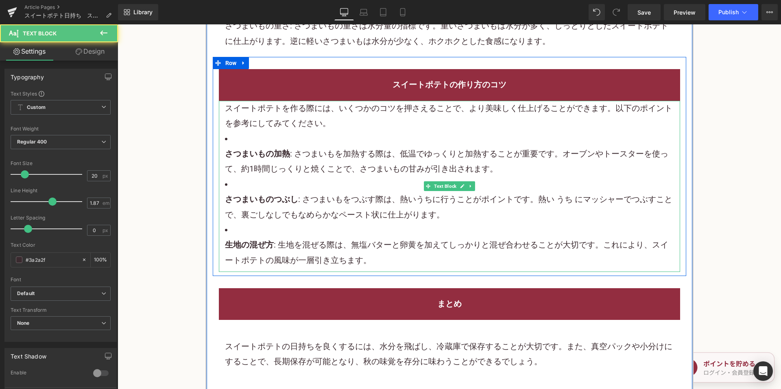
click at [351, 123] on p "スイートポテトを作る際には、いくつかのコツを押さえることで、より美味しく仕上げることができます。以下のポイントを参考にしてみてください。" at bounding box center [449, 116] width 449 height 30
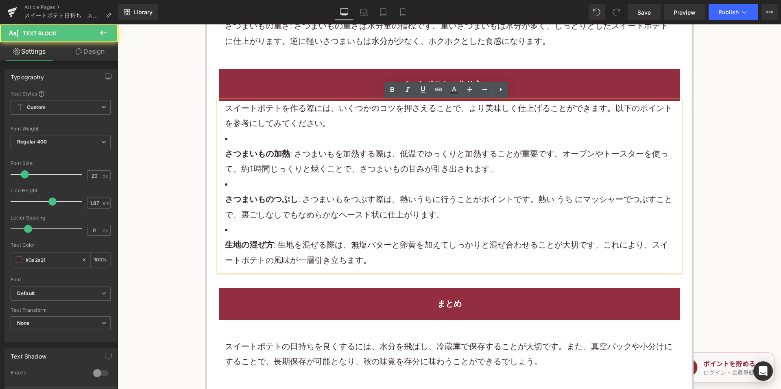
click at [326, 135] on li "さつまいもの加熱 : さつまいもを加熱する際は、低温でゆっくりと加熱することが重要です。オーブンやトースターを使って、約1時間じっくりと焼くことで、さつまいも…" at bounding box center [449, 154] width 449 height 46
click at [350, 133] on li "さつまいもの加熱 : さつまいもを加熱する際は、低温でゆっくりと加熱することが重要です。オーブンやトースターを使って、約1時間じっくりと焼くことで、さつまいも…" at bounding box center [449, 154] width 449 height 46
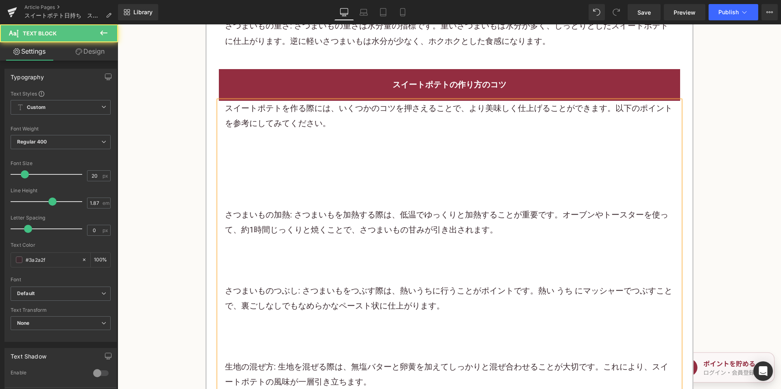
click at [294, 163] on p at bounding box center [449, 168] width 449 height 15
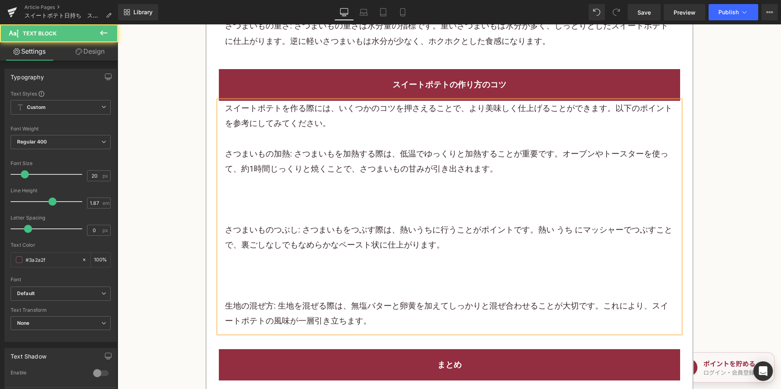
click at [265, 184] on p at bounding box center [449, 184] width 449 height 15
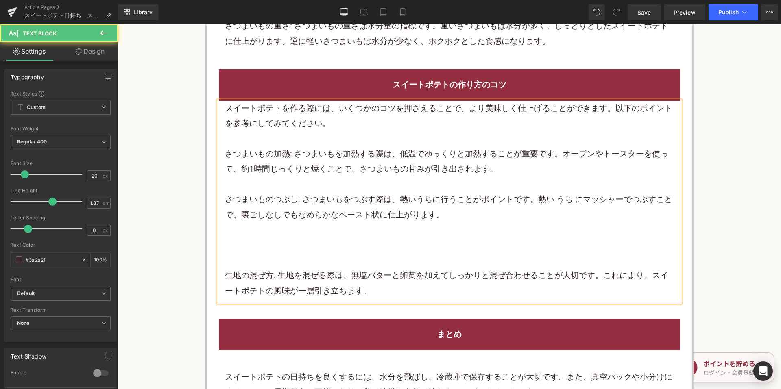
drag, startPoint x: 268, startPoint y: 222, endPoint x: 265, endPoint y: 234, distance: 12.4
click at [268, 222] on p "さつまいものつぶし: さつまいもをつぶす際は、熱いうちに行うことがポイントです。熱い うち にマッシャーでつぶすことで、裏ごしなしでもなめらかなペースト状に仕…" at bounding box center [449, 207] width 449 height 30
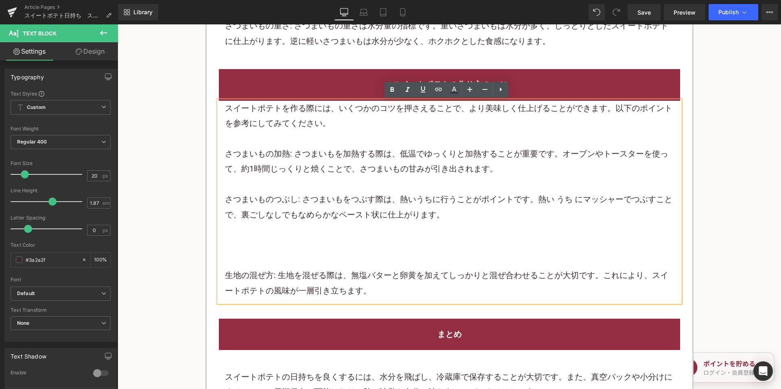
click at [265, 234] on p at bounding box center [449, 229] width 449 height 15
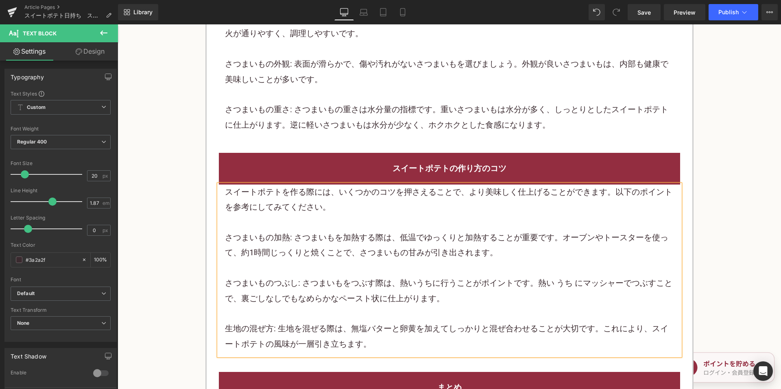
scroll to position [3452, 0]
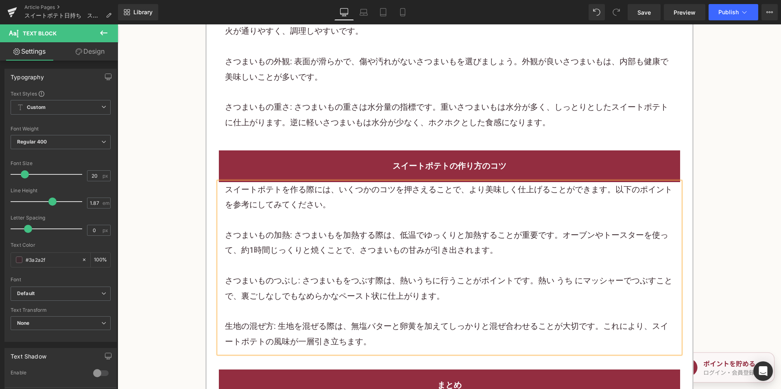
click at [392, 342] on p "生地の混ぜ方: 生地を混ぜる際は、無塩バターと卵黄を加えてしっかりと混ぜ合わせることが大切です。これにより、スイートポテトの風味が一層引き立ちます。" at bounding box center [449, 334] width 449 height 30
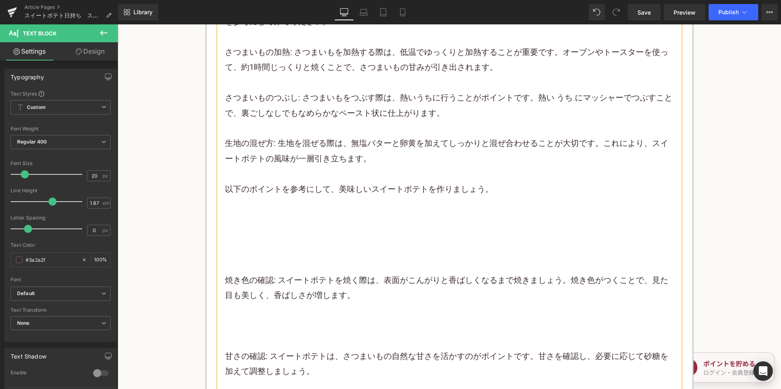
scroll to position [3655, 0]
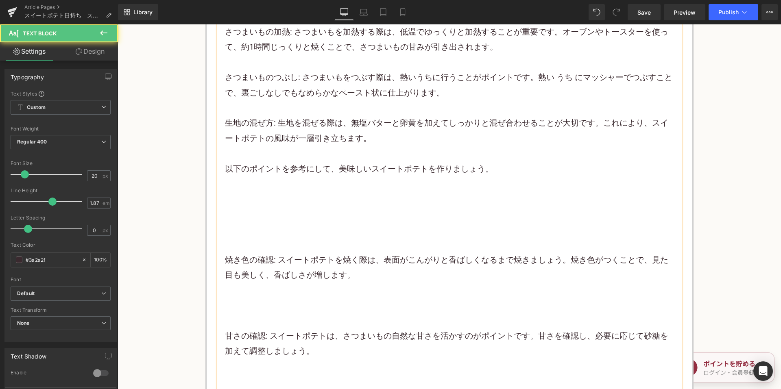
click at [344, 248] on p at bounding box center [449, 244] width 449 height 15
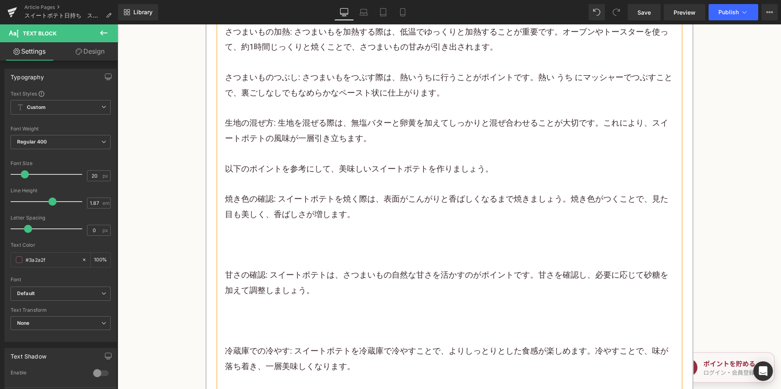
click at [259, 248] on p at bounding box center [449, 244] width 449 height 15
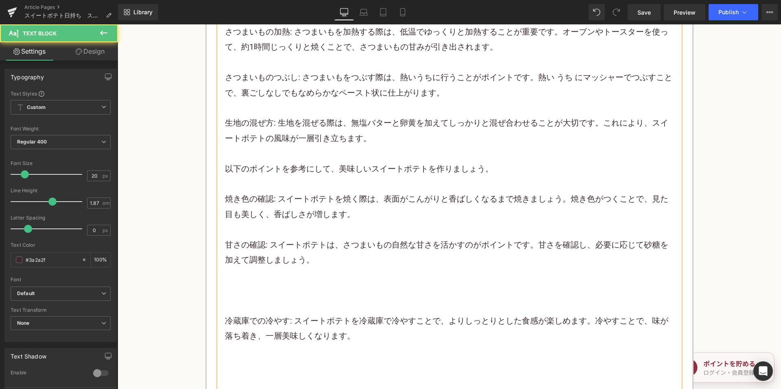
drag, startPoint x: 249, startPoint y: 270, endPoint x: 255, endPoint y: 283, distance: 14.2
click at [249, 270] on p at bounding box center [449, 275] width 449 height 15
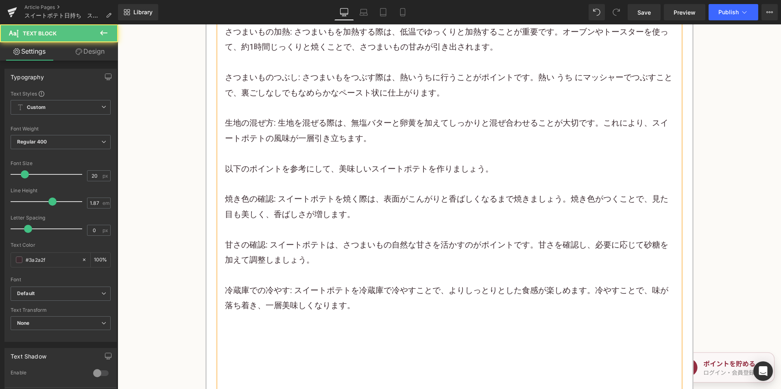
click at [256, 331] on p at bounding box center [449, 336] width 449 height 15
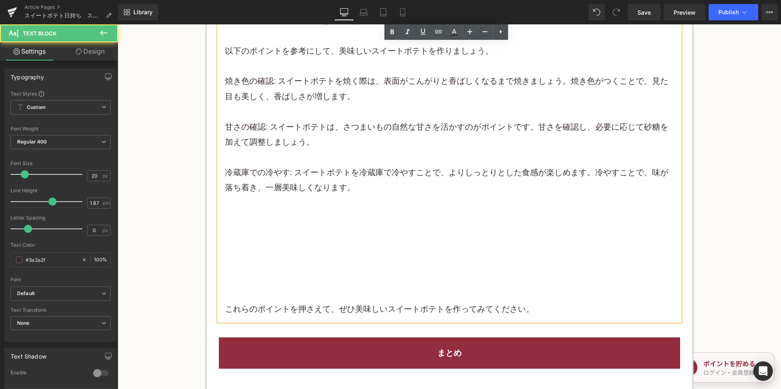
scroll to position [3777, 0]
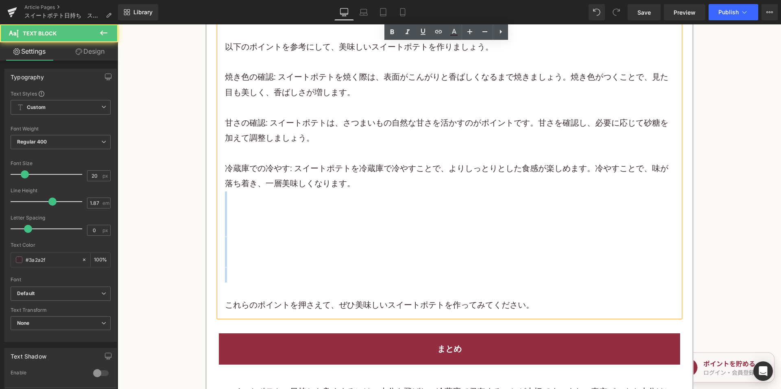
drag, startPoint x: 235, startPoint y: 205, endPoint x: 239, endPoint y: 281, distance: 77.0
click at [239, 281] on div "スイートポテトを作る際には、いくつかのコツを押さえることで、より美味しく仕上げることができます。以下のポイントを参考にしてみてください。 さつまいもの加熱: …" at bounding box center [449, 87] width 461 height 460
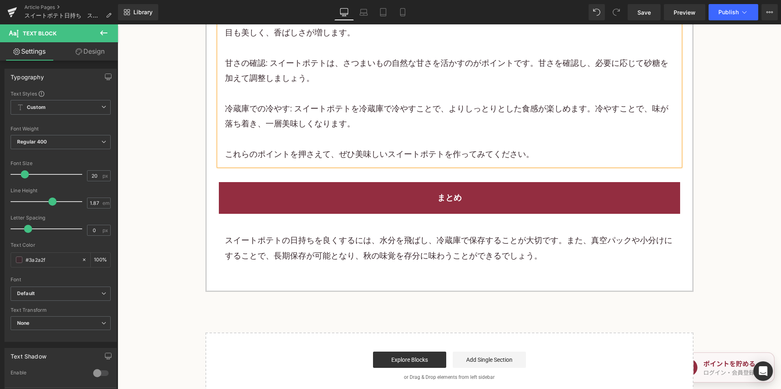
scroll to position [3899, 0]
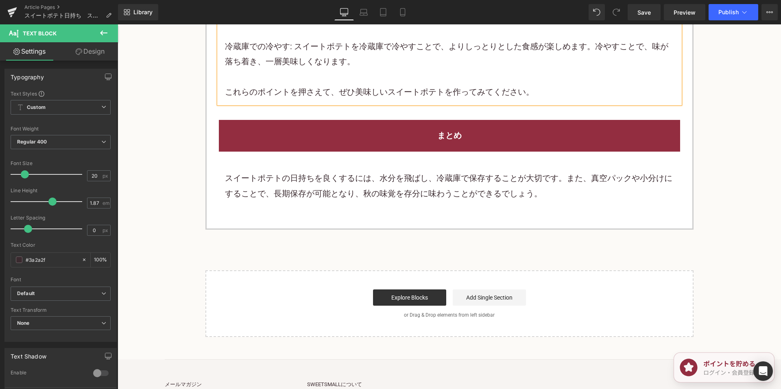
click at [337, 184] on p "スイートポテトの日持ちを良くするには、水分を飛ばし、冷蔵庫で保存することが大切です。また、真空パックや小分けにすることで、長期保存が可能となり、秋の味覚を存分…" at bounding box center [449, 186] width 449 height 30
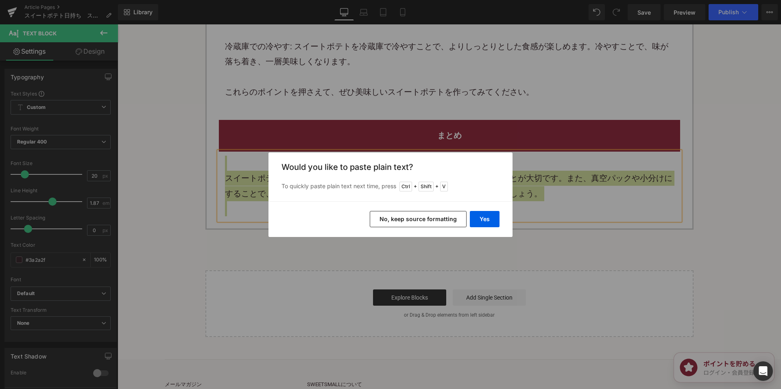
click at [389, 218] on button "No, keep source formatting" at bounding box center [418, 219] width 97 height 16
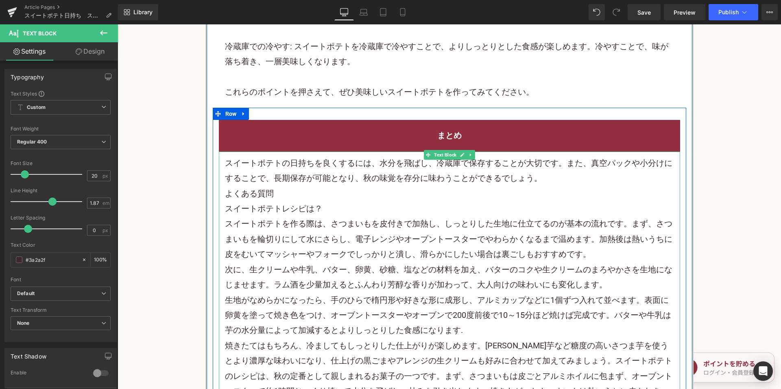
click at [564, 175] on p "スイートポテトの日持ちを良くするには、水分を飛ばし、冷蔵庫で保存することが大切です。また、真空パックや小分けにすることで、長期保存が可能となり、秋の味覚を存分…" at bounding box center [449, 171] width 449 height 30
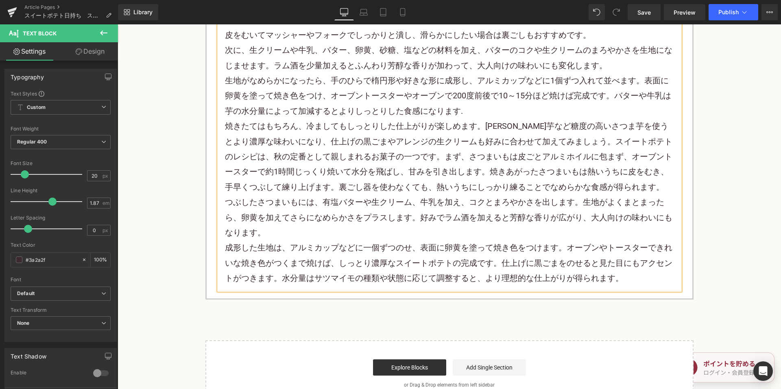
scroll to position [4143, 0]
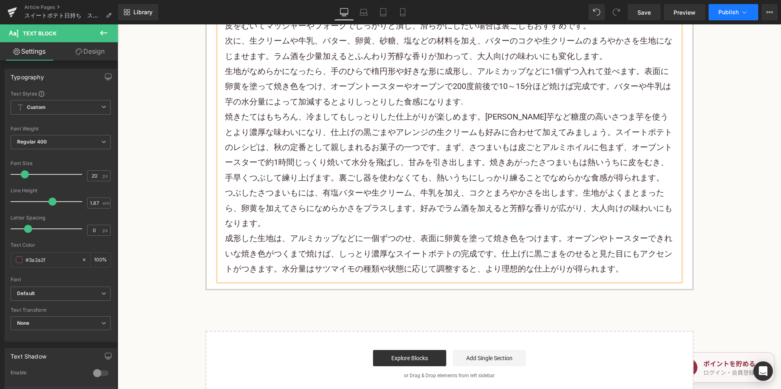
click at [722, 15] on button "Publish" at bounding box center [733, 12] width 50 height 16
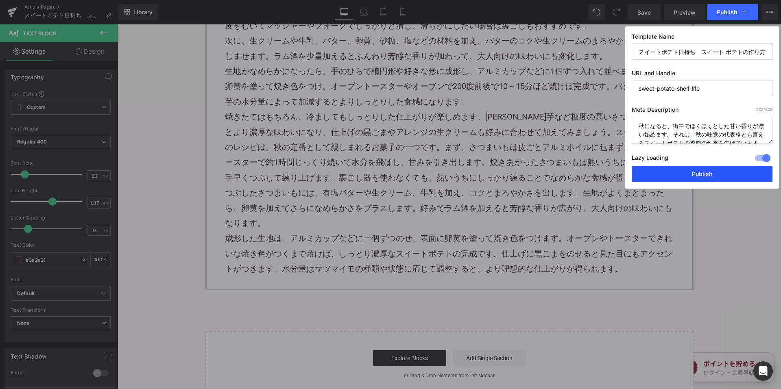
click at [642, 176] on button "Publish" at bounding box center [701, 174] width 141 height 16
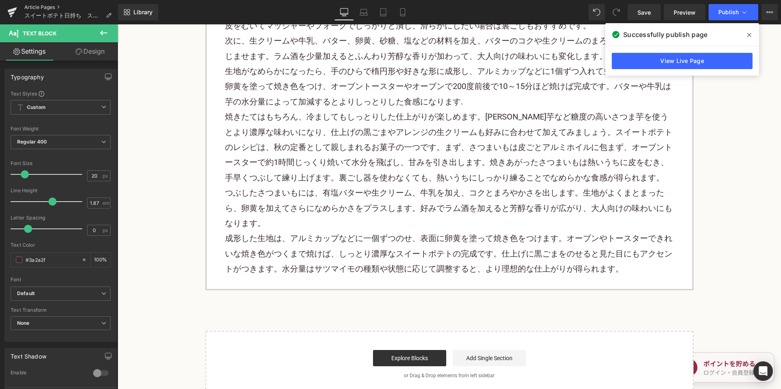
click at [46, 7] on link "Article Pages" at bounding box center [71, 7] width 94 height 7
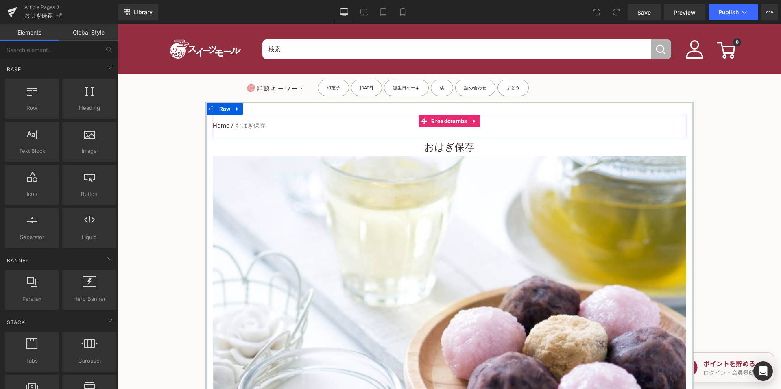
click at [402, 145] on h1 "おはぎ保存" at bounding box center [449, 147] width 473 height 18
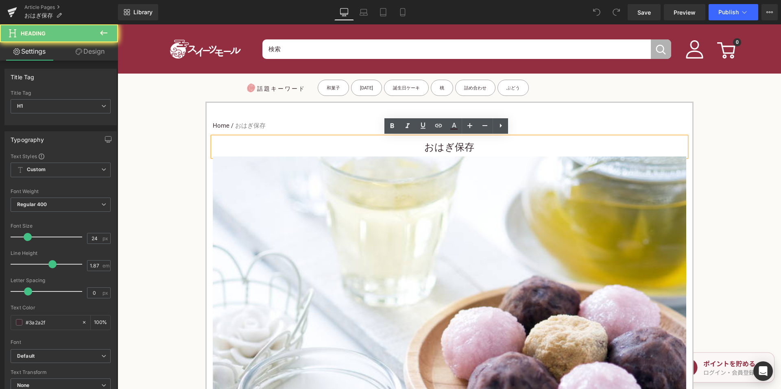
click at [403, 146] on h1 "おはぎ保存" at bounding box center [449, 147] width 473 height 18
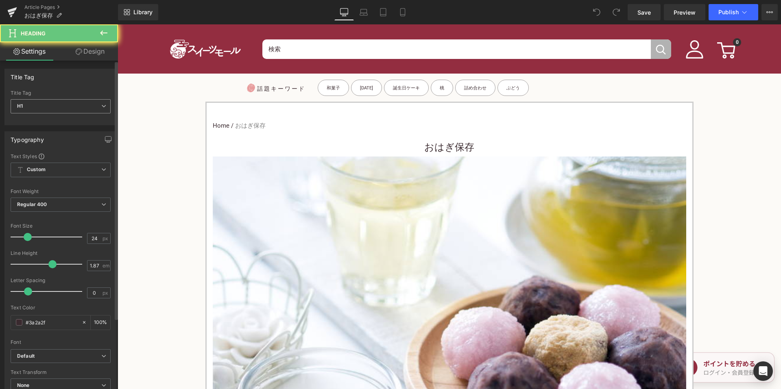
click at [89, 110] on span "H1" at bounding box center [61, 106] width 100 height 14
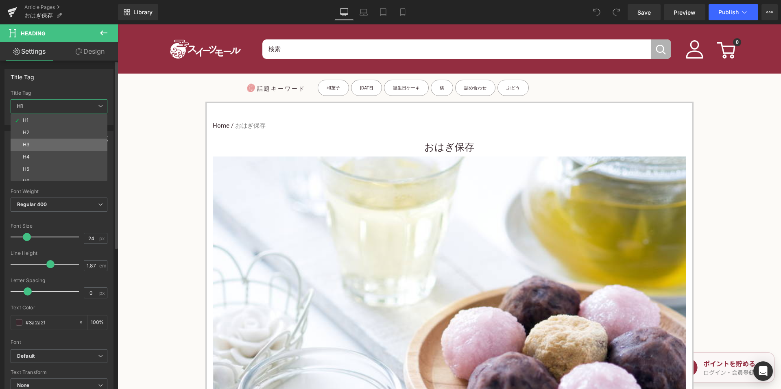
click at [68, 143] on li "H3" at bounding box center [61, 145] width 100 height 12
type input "15"
type input "100"
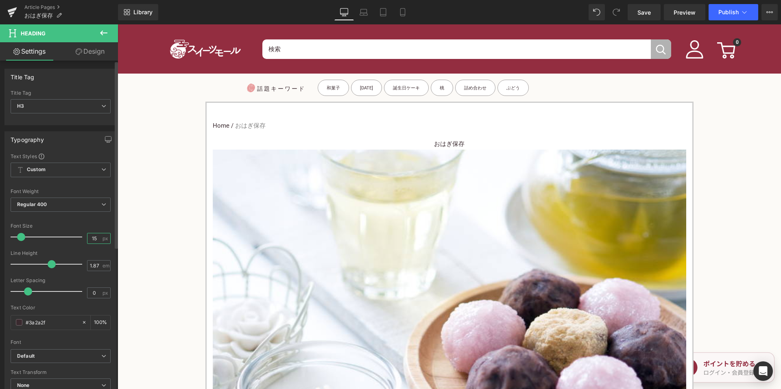
drag, startPoint x: 94, startPoint y: 239, endPoint x: 88, endPoint y: 234, distance: 8.1
click at [80, 237] on div "Font Size 15 px" at bounding box center [61, 236] width 100 height 27
type input "24"
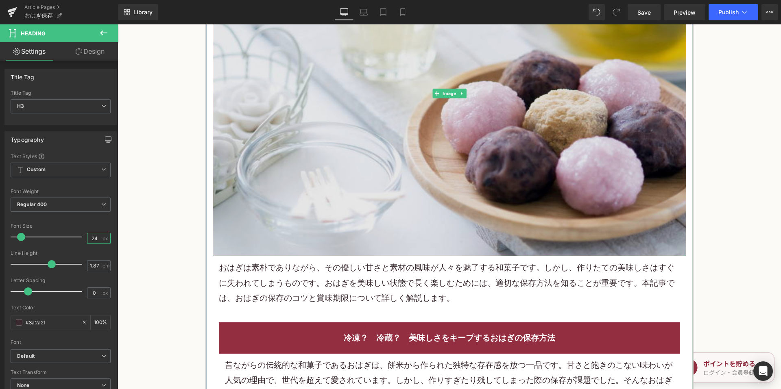
scroll to position [251, 0]
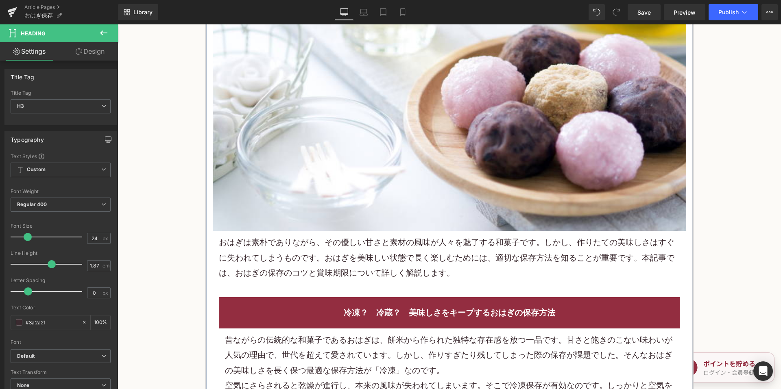
click at [319, 252] on p "おはぎは素朴でありながら、その優しい甘さと素材の風味が人々を魅了する和菓子です。しかし、作りたての美味しさはすぐに失われてしまうものです。おはぎを美味しい状態…" at bounding box center [449, 258] width 461 height 46
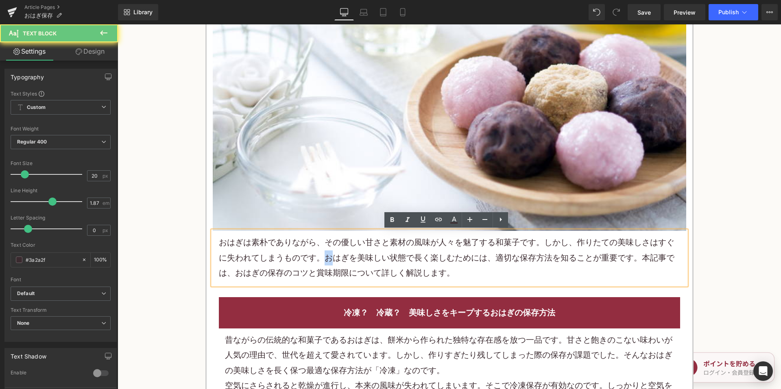
drag, startPoint x: 319, startPoint y: 252, endPoint x: 337, endPoint y: 251, distance: 18.7
click at [319, 252] on p "おはぎは素朴でありながら、その優しい甘さと素材の風味が人々を魅了する和菓子です。しかし、作りたての美味しさはすぐに失われてしまうものです。おはぎを美味しい状態…" at bounding box center [449, 258] width 461 height 46
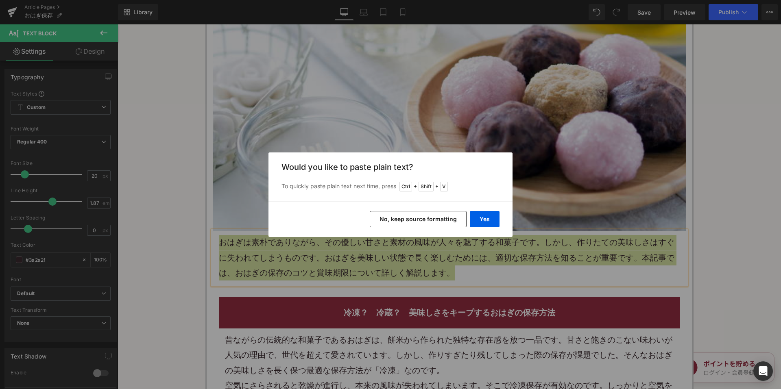
click at [416, 222] on button "No, keep source formatting" at bounding box center [418, 219] width 97 height 16
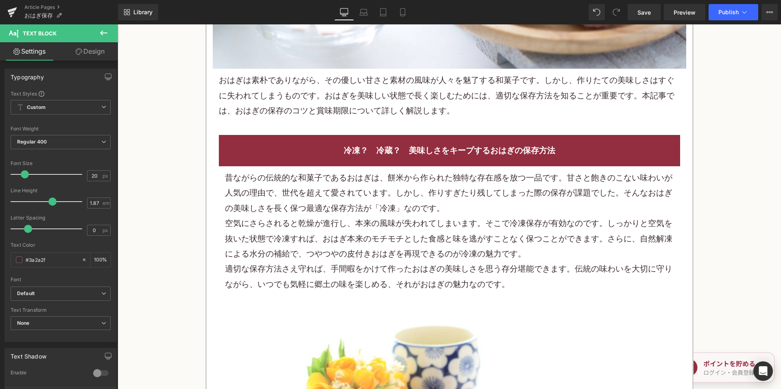
scroll to position [414, 0]
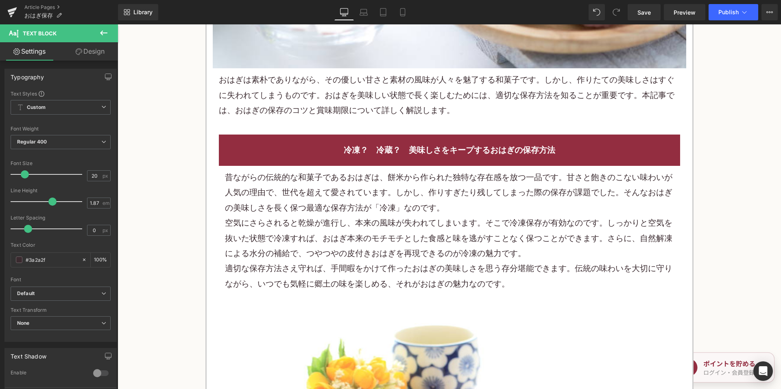
click at [311, 174] on p "昔ながらの伝統的な和菓子であるおはぎは、餅米から作られた独特な存在感を放つ一品です。甘さと飽きのこない味わいが人気の理由で、世代を超えて愛されています。しかし…" at bounding box center [449, 193] width 449 height 46
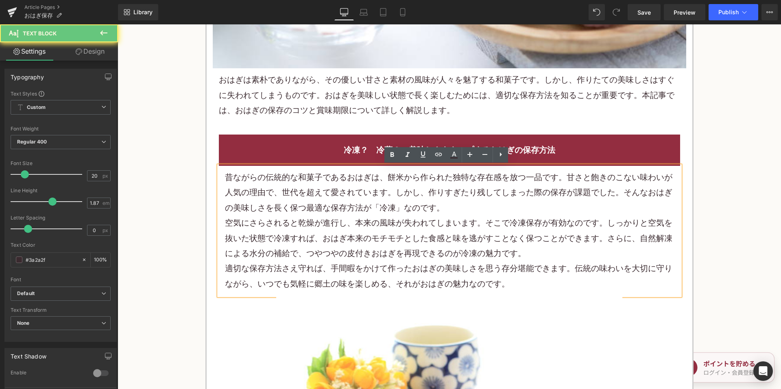
click at [311, 175] on p "昔ながらの伝統的な和菓子であるおはぎは、餅米から作られた独特な存在感を放つ一品です。甘さと飽きのこない味わいが人気の理由で、世代を超えて愛されています。しかし…" at bounding box center [449, 193] width 449 height 46
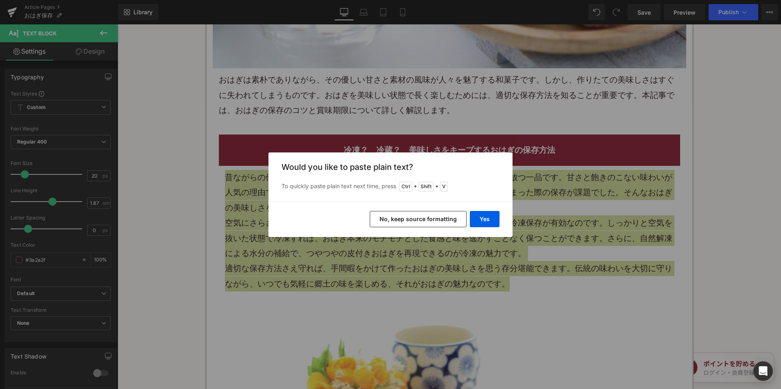
click at [407, 223] on button "No, keep source formatting" at bounding box center [418, 219] width 97 height 16
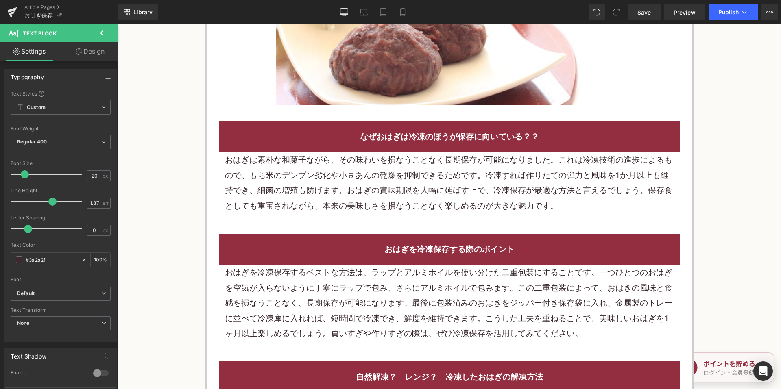
scroll to position [901, 0]
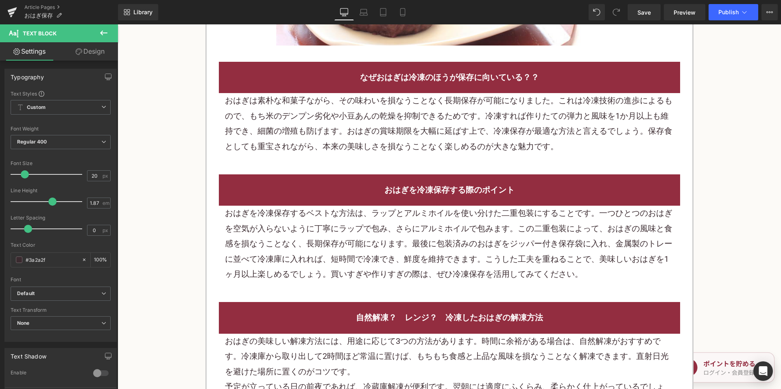
click at [339, 135] on p "おはぎは素朴な和菓子ながら、その味わいを損なうことなく長期保存が可能になりました。これは冷凍技術の進歩によるもので、もち米のデンプン劣化や小豆あんの乾燥を抑制…" at bounding box center [449, 123] width 449 height 61
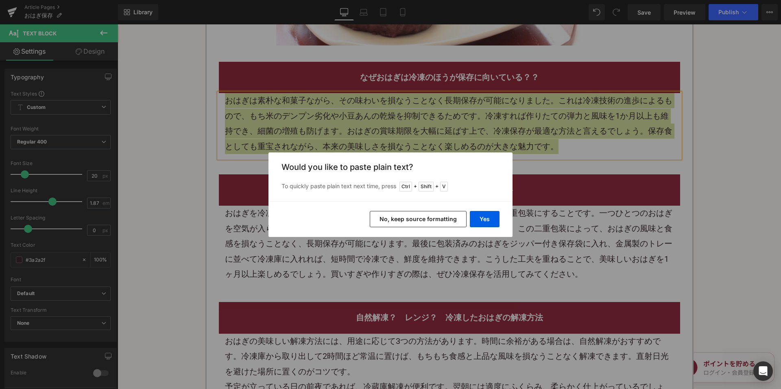
drag, startPoint x: 392, startPoint y: 213, endPoint x: 260, endPoint y: 20, distance: 233.8
click at [392, 213] on button "No, keep source formatting" at bounding box center [418, 219] width 97 height 16
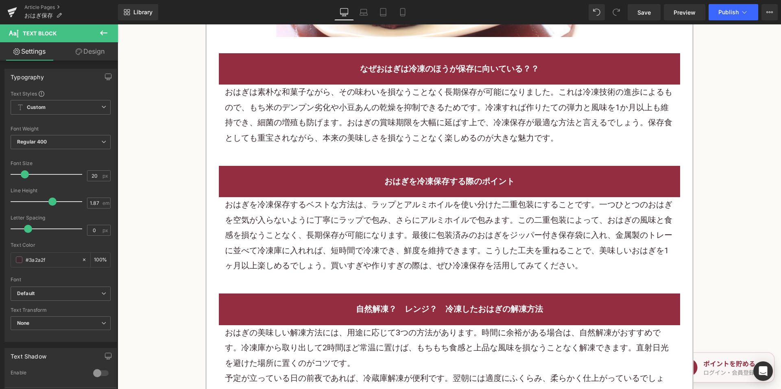
scroll to position [1186, 0]
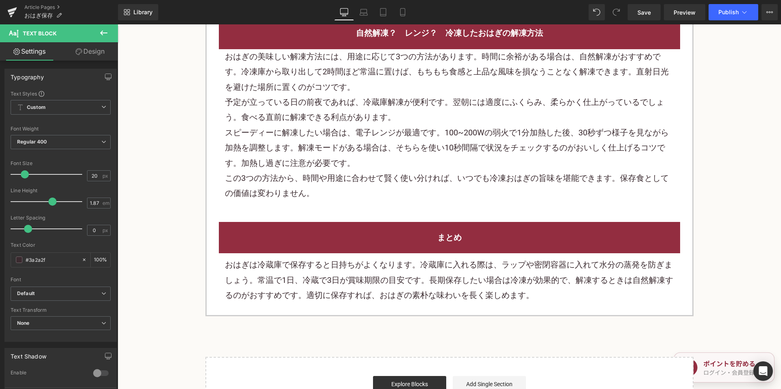
click at [342, 112] on p "予定が立っている日の前夜であれば、冷蔵庫解凍が便利です。翌朝には適度にふくらみ、柔らかく仕上がっているでしょう。食べる直前に解凍できる利点があります。" at bounding box center [449, 110] width 449 height 30
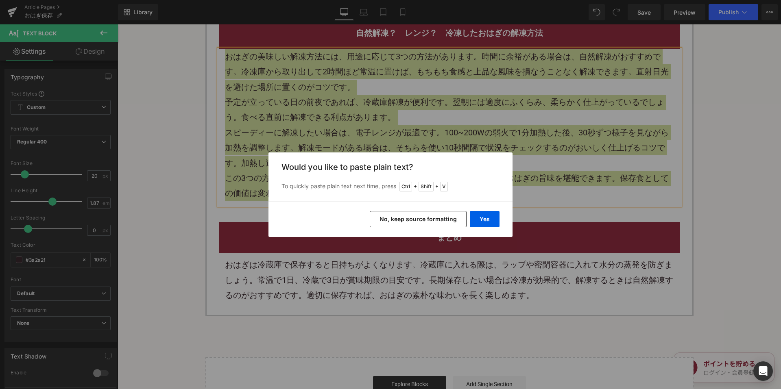
drag, startPoint x: 387, startPoint y: 214, endPoint x: 250, endPoint y: 35, distance: 225.9
click at [387, 214] on button "No, keep source formatting" at bounding box center [418, 219] width 97 height 16
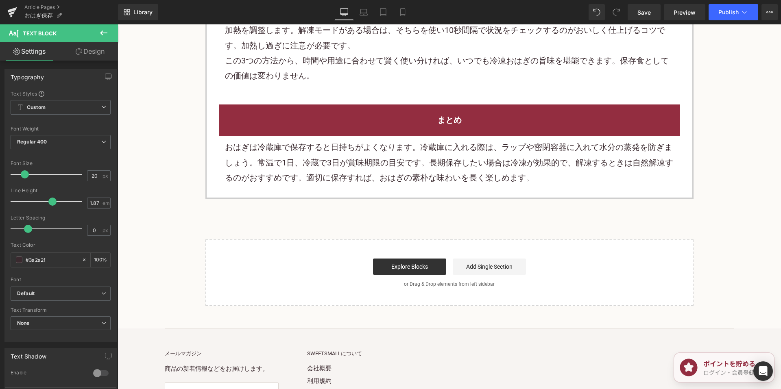
scroll to position [1308, 0]
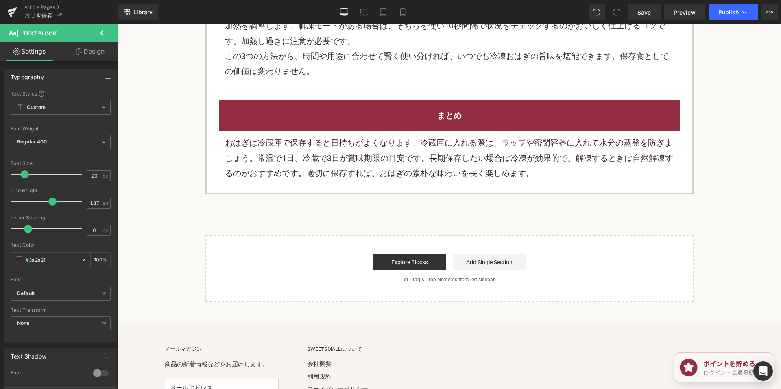
click at [348, 148] on p "おはぎは冷蔵庫で保存すると日持ちがよくなります。冷蔵庫に入れる際は、ラップや密閉容器に入れて水分の蒸発を防ぎましょう。常温で1日、冷蔵で3日が賞味期限の目安で…" at bounding box center [449, 158] width 449 height 46
click at [346, 149] on p "おはぎは冷蔵庫で保存すると日持ちがよくなります。冷蔵庫に入れる際は、ラップや密閉容器に入れて水分の蒸発を防ぎましょう。常温で1日、冷蔵で3日が賞味期限の目安で…" at bounding box center [449, 158] width 449 height 46
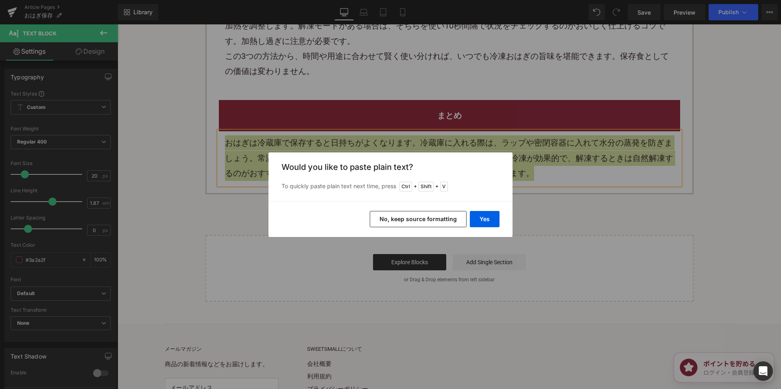
click at [396, 224] on button "No, keep source formatting" at bounding box center [418, 219] width 97 height 16
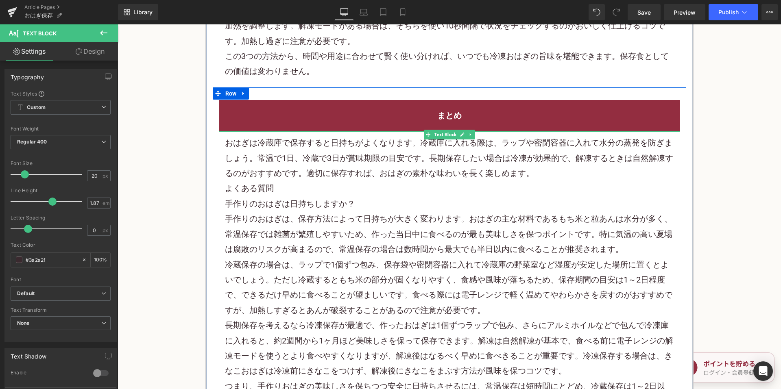
click at [535, 174] on p "おはぎは冷蔵庫 で保存すると日持ちがよくなります。冷蔵庫に入れる際は、ラップや密閉容器に入れて水分の蒸発を防ぎましょう。常温で1日、冷蔵で3日が賞味期限の目安…" at bounding box center [449, 158] width 449 height 46
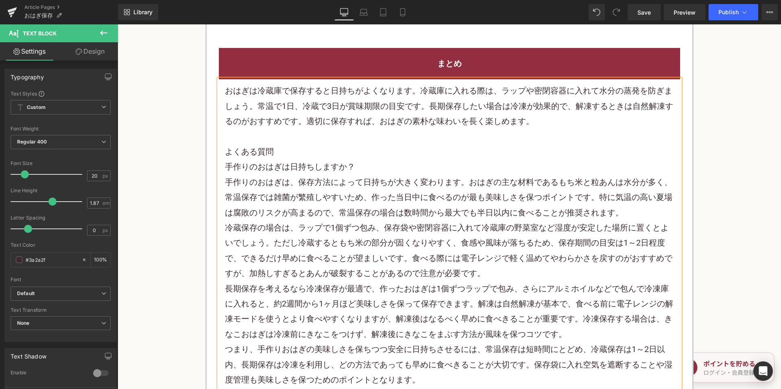
scroll to position [1349, 0]
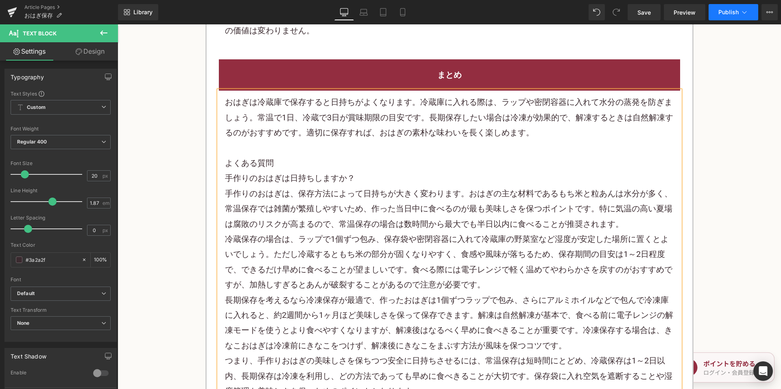
click at [712, 13] on button "Publish" at bounding box center [733, 12] width 50 height 16
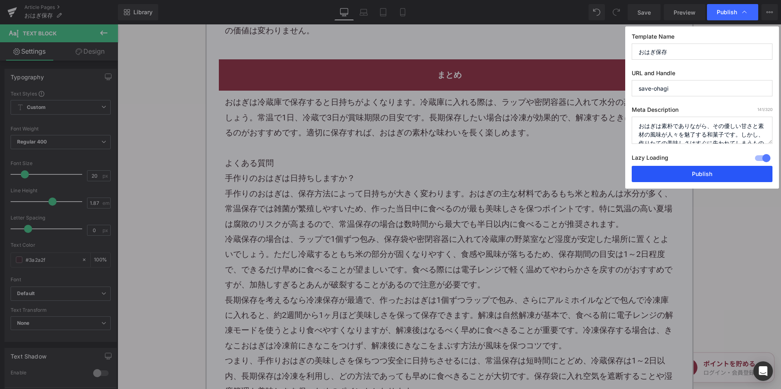
drag, startPoint x: 659, startPoint y: 169, endPoint x: 535, endPoint y: 139, distance: 127.6
click at [659, 169] on button "Publish" at bounding box center [701, 174] width 141 height 16
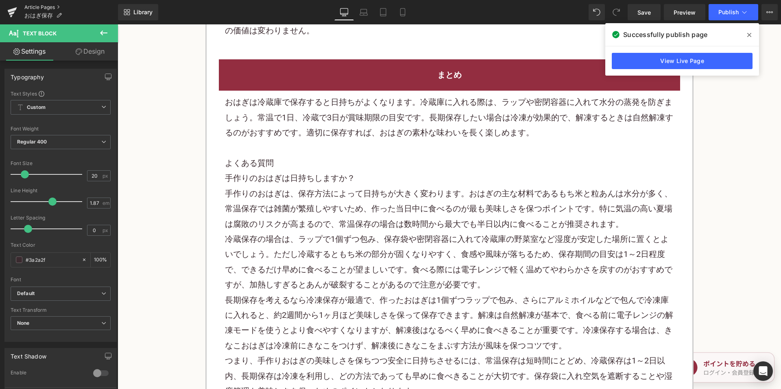
click at [49, 4] on link "Article Pages" at bounding box center [71, 7] width 94 height 7
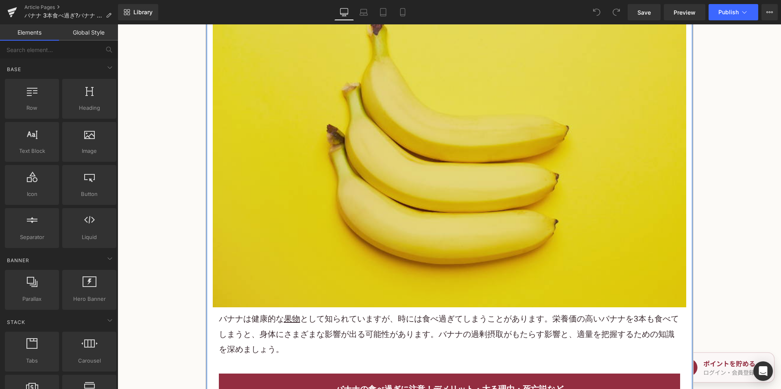
scroll to position [285, 0]
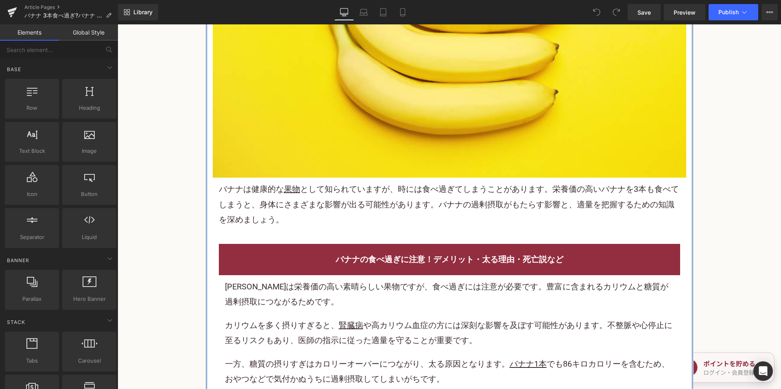
click at [307, 193] on p "バナナ は健康的な 果物 として知られていますが、時には食べ過ぎてしまうことがあります。栄養価の高いバナナを3本も食べてしまうと、身体にさまざまな影響が出る可…" at bounding box center [449, 205] width 461 height 46
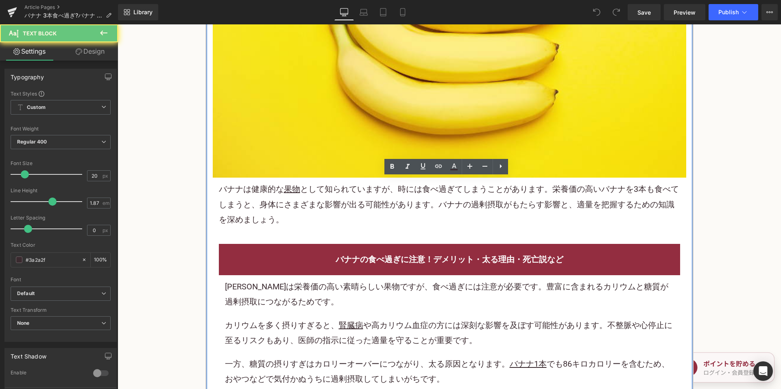
click at [307, 193] on p "バナナ は健康的な 果物 として知られていますが、時には食べ過ぎてしまうことがあります。栄養価の高いバナナを3本も食べてしまうと、身体にさまざまな影響が出る可…" at bounding box center [449, 205] width 461 height 46
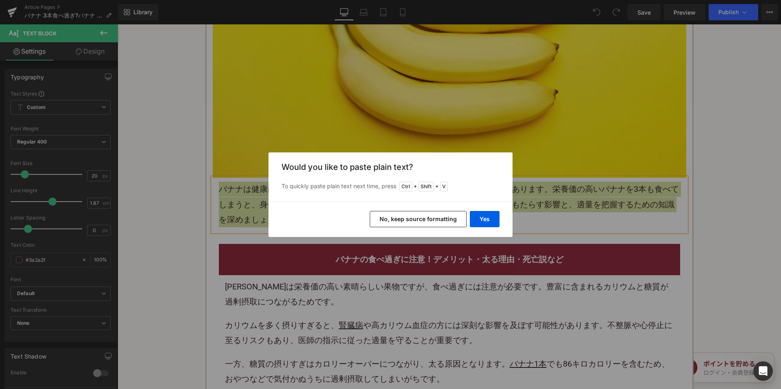
click at [398, 216] on button "No, keep source formatting" at bounding box center [418, 219] width 97 height 16
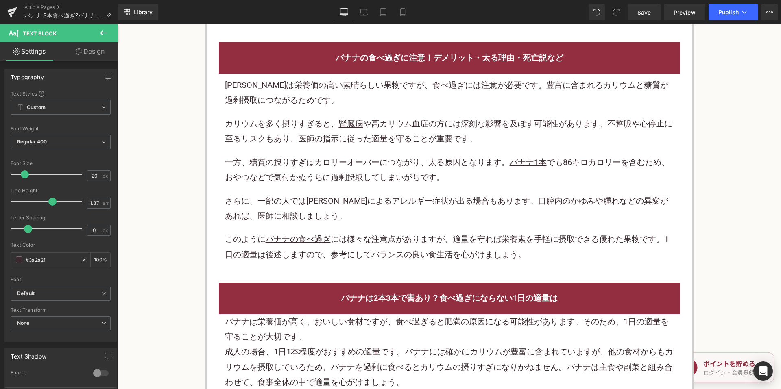
scroll to position [488, 0]
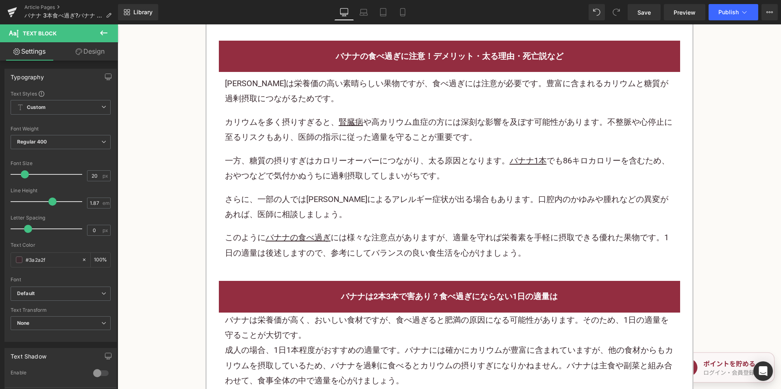
click at [327, 154] on p "一方、糖質の摂りすぎはカロリーオーバーにつながり、太る原因となります。 バナナ1本 でも86キロカロリーを含むため、 お やつなどで気付かぬうちに過剰摂取して…" at bounding box center [449, 168] width 449 height 30
click at [326, 150] on div "バナナは栄養価の高い素晴らしい 果物 ですが、食べ過ぎには注意が必要です。豊富に含まれるカリウムと糖質が過剰摂取につながるためです。 カリウムを多く摂 り す…" at bounding box center [449, 168] width 449 height 185
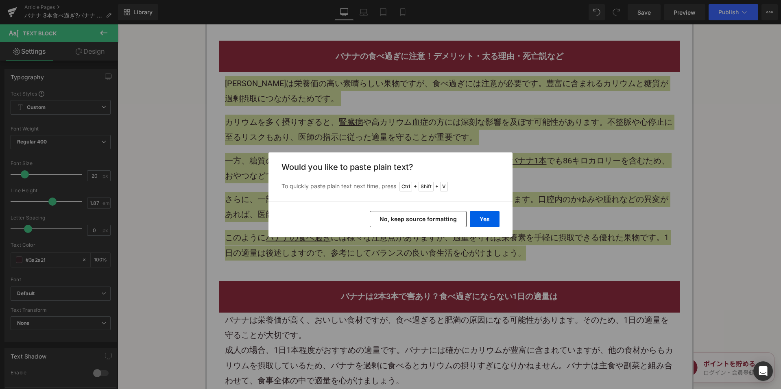
click at [401, 218] on button "No, keep source formatting" at bounding box center [418, 219] width 97 height 16
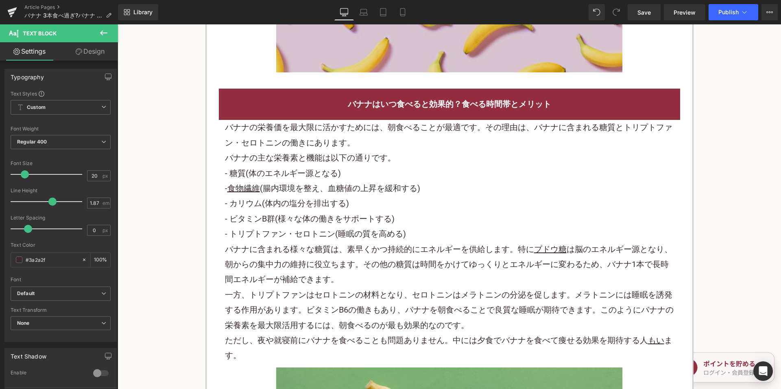
scroll to position [1139, 0]
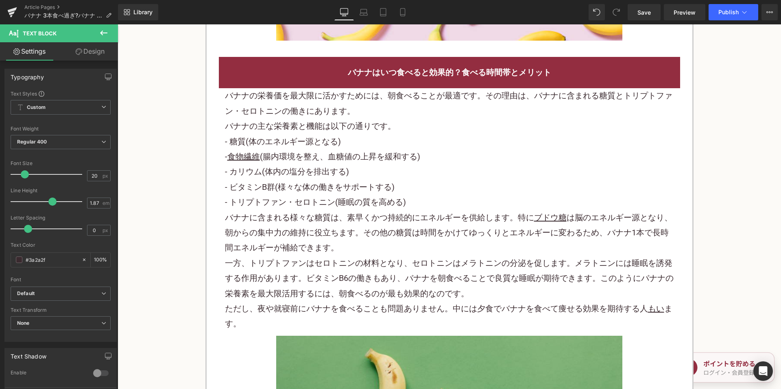
click at [335, 166] on p "- カリウム(体内の塩分を排出する)" at bounding box center [449, 171] width 449 height 15
click at [335, 165] on p "- カリウム(体内の塩分を排出する)" at bounding box center [449, 171] width 449 height 15
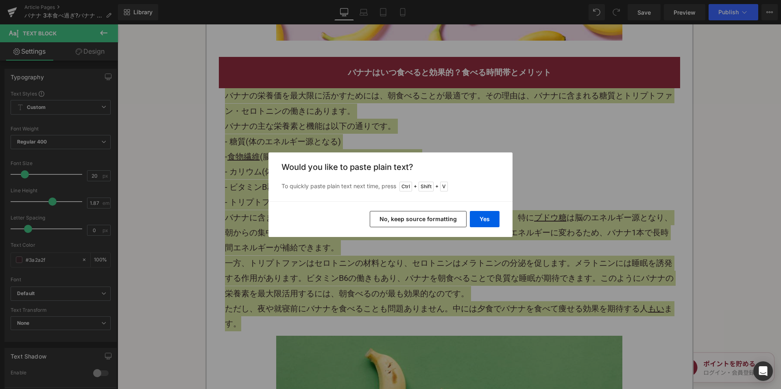
click at [405, 226] on button "No, keep source formatting" at bounding box center [418, 219] width 97 height 16
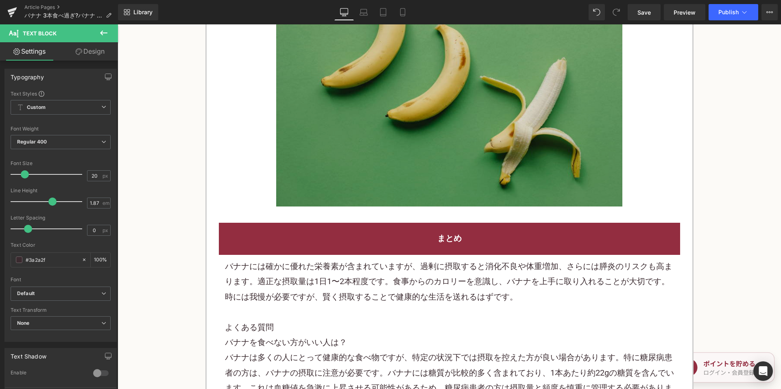
scroll to position [1626, 0]
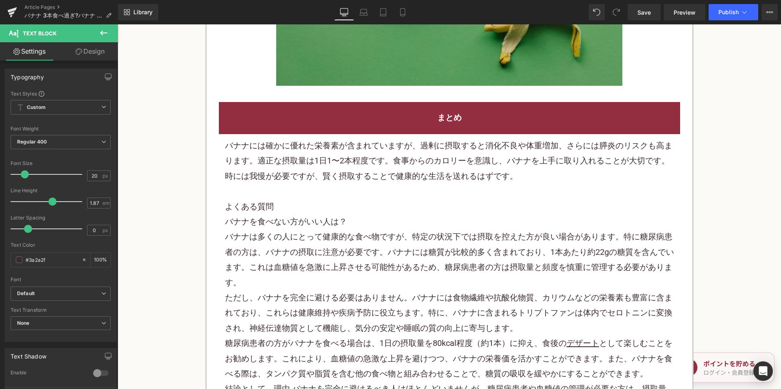
click at [334, 187] on p at bounding box center [449, 191] width 449 height 15
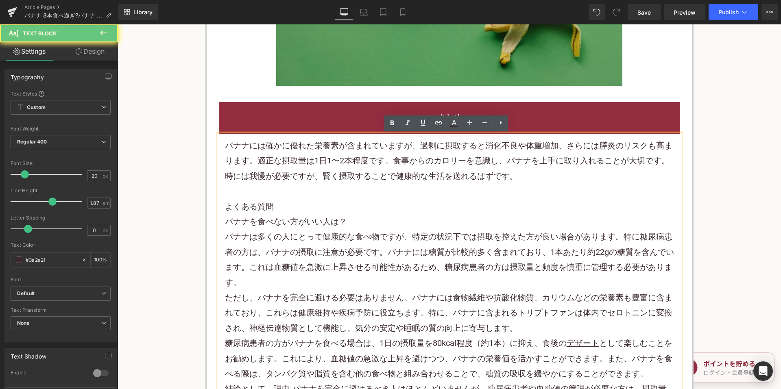
click at [333, 185] on p at bounding box center [449, 191] width 449 height 15
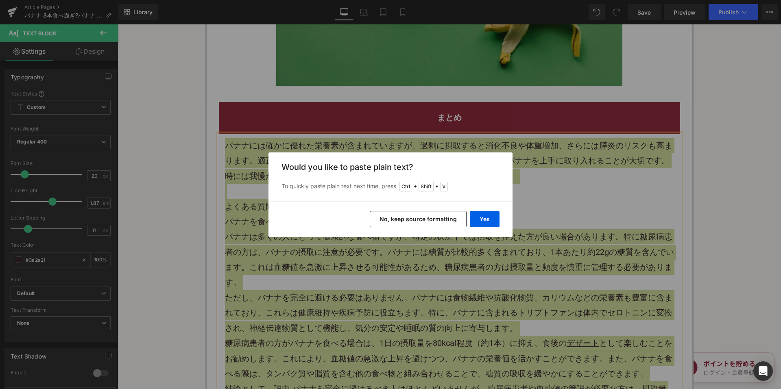
click at [391, 225] on button "No, keep source formatting" at bounding box center [418, 219] width 97 height 16
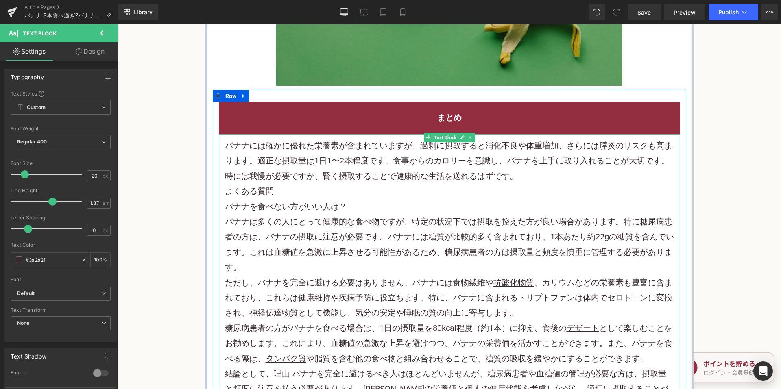
click at [527, 175] on p "バナナには確かに優れた栄養素が含まれていますが、過剰に摂取すると消化不良や体重増加、さらには膵炎のリスクも高まります。適正な摂取量は1日1〜2本程度です。食事…" at bounding box center [449, 161] width 449 height 46
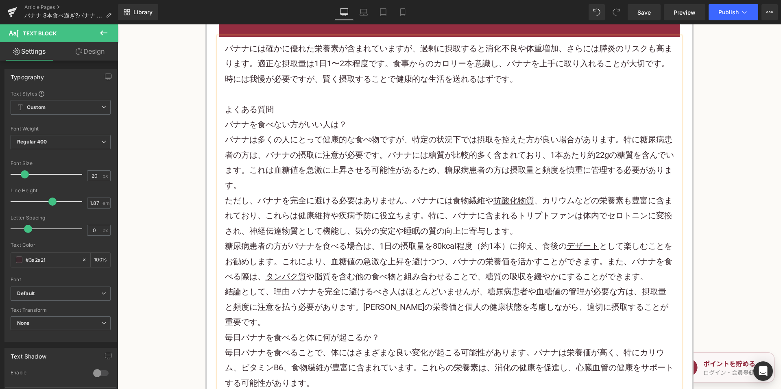
scroll to position [1789, 0]
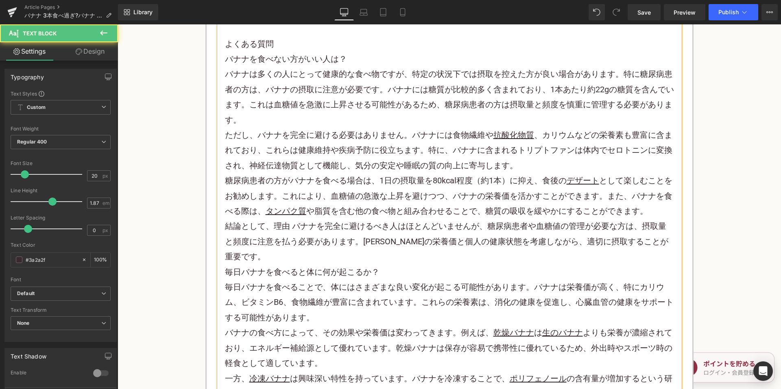
click at [657, 241] on p "結論として、理由 バナナを完全に避けるべき人はほとんどいませんが、糖尿病患者や血糖値の管理が必要な方は、摂取量と頻度に注意を払う必要があります。バナナの栄養価…" at bounding box center [449, 242] width 449 height 46
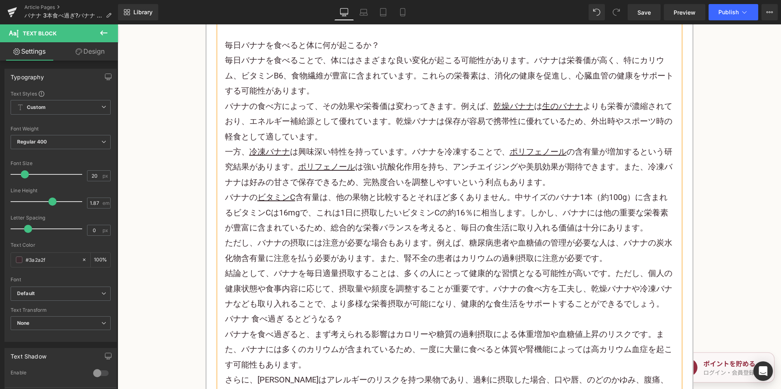
scroll to position [2033, 0]
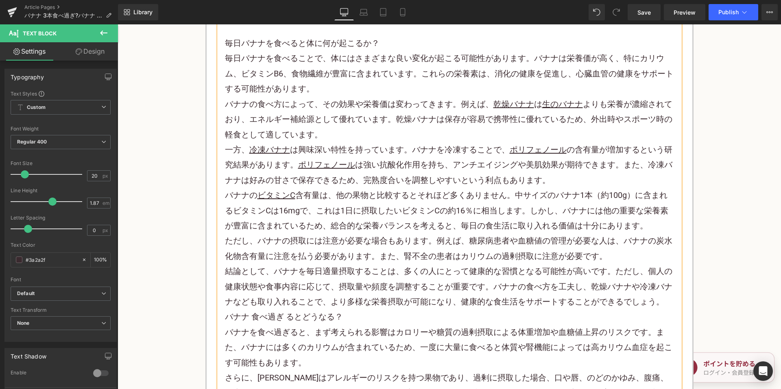
click at [665, 284] on p "結論として、バナナを毎日適量摂取することは、多くの人にとって健康的な習慣となる可能性が高いです。ただし、個人の健康状態や食事内容に応じて、摂取量や頻度を調整す…" at bounding box center [449, 287] width 449 height 46
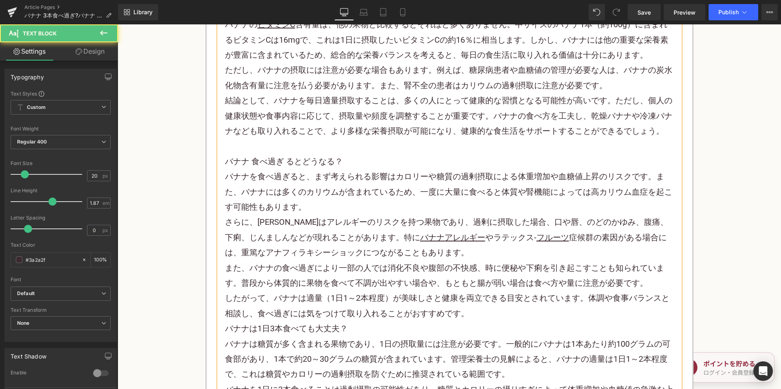
scroll to position [2236, 0]
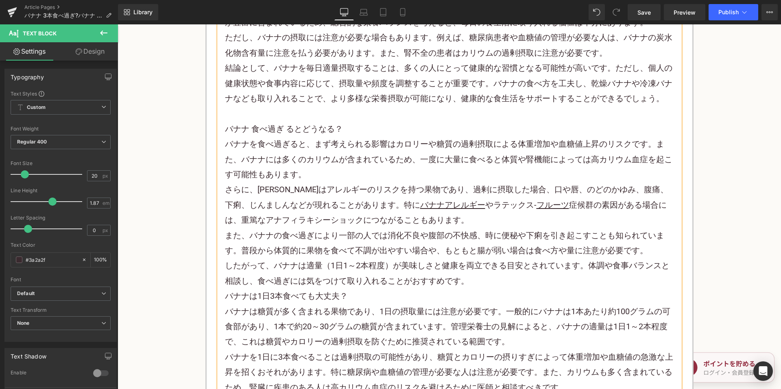
click at [483, 270] on p "したがって、バナナは適量（1日1～2本程度）が美味しさと健康を両立できる目安とされています。体調や食事バランスと相談し、食べ過ぎには気をつけて取り入れることが…" at bounding box center [449, 273] width 449 height 30
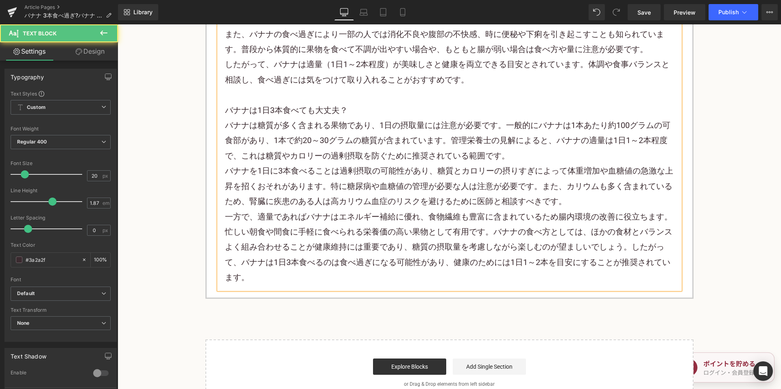
scroll to position [2440, 0]
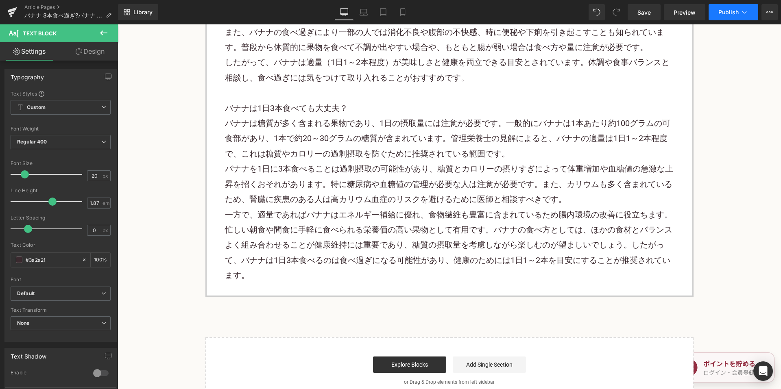
click at [732, 18] on button "Publish" at bounding box center [733, 12] width 50 height 16
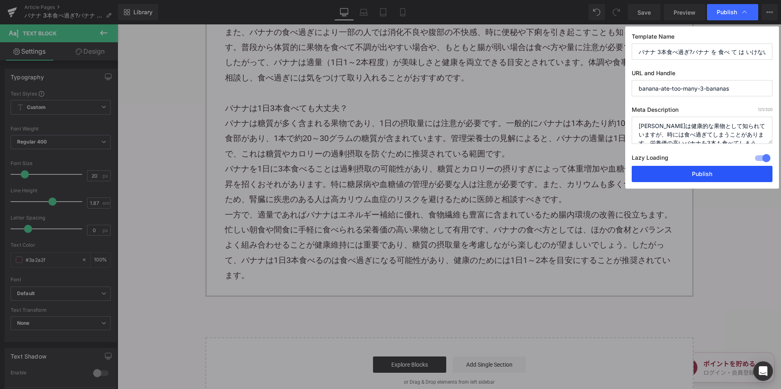
click at [684, 172] on button "Publish" at bounding box center [701, 174] width 141 height 16
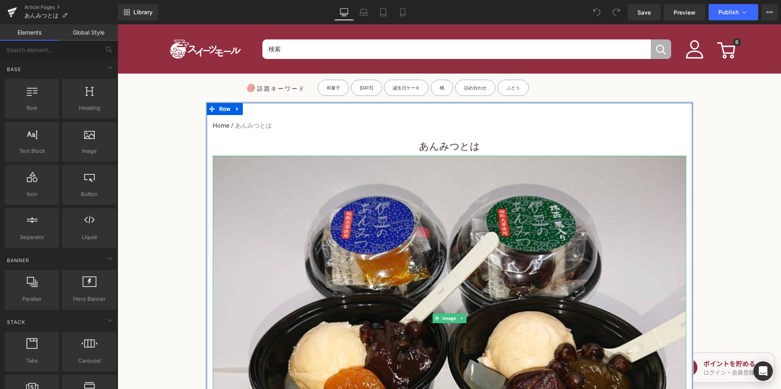
click at [406, 148] on h1 "あんみつとは" at bounding box center [449, 146] width 473 height 18
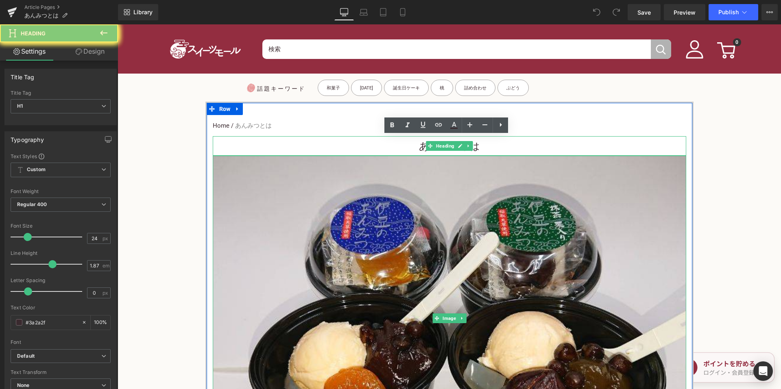
click at [411, 148] on h1 "あんみつとは" at bounding box center [449, 146] width 473 height 18
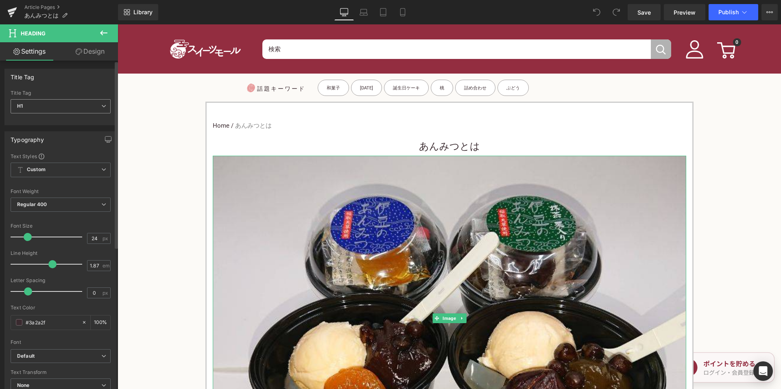
click at [91, 102] on span "H1" at bounding box center [61, 106] width 100 height 14
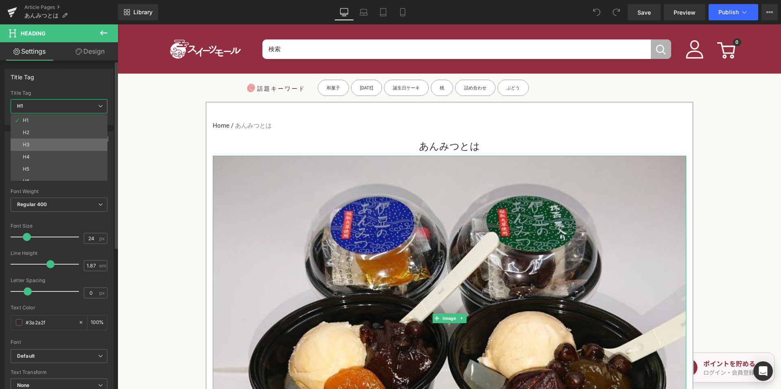
click at [69, 143] on li "H3" at bounding box center [61, 145] width 100 height 12
type input "15"
type input "100"
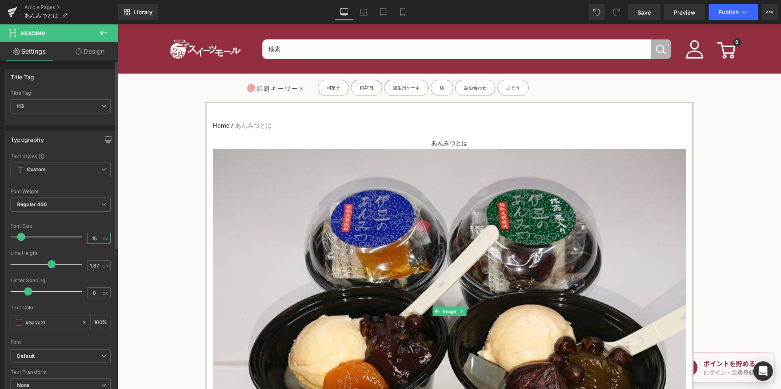
drag, startPoint x: 98, startPoint y: 239, endPoint x: 83, endPoint y: 238, distance: 14.3
click at [87, 238] on input "15" at bounding box center [94, 238] width 14 height 10
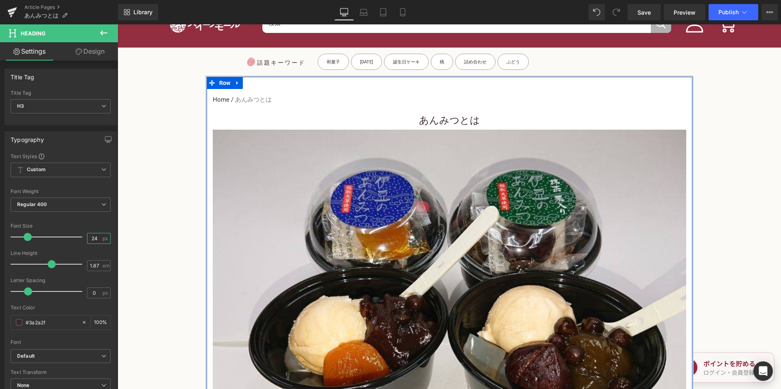
scroll to position [41, 0]
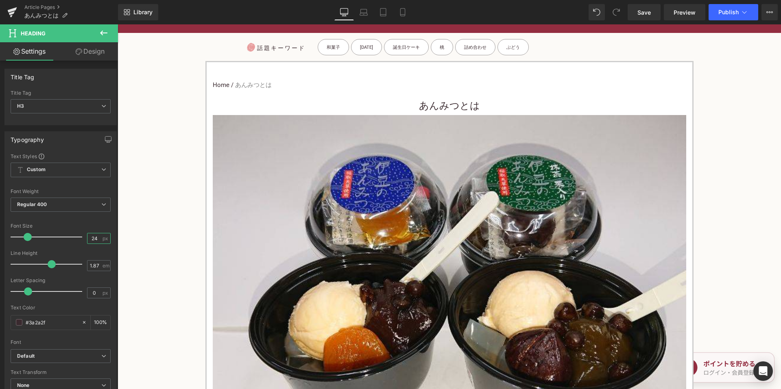
type input "24"
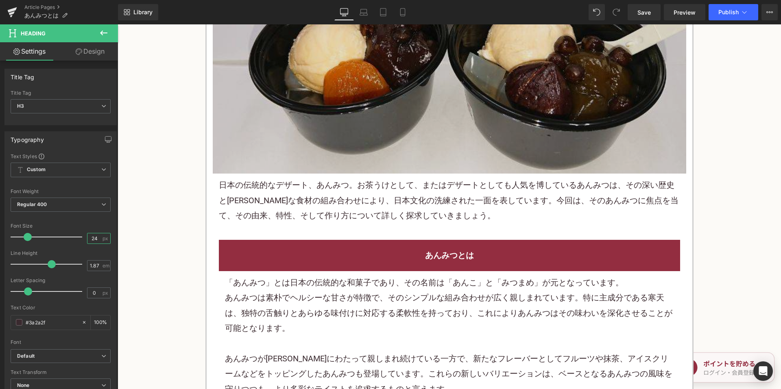
scroll to position [325, 0]
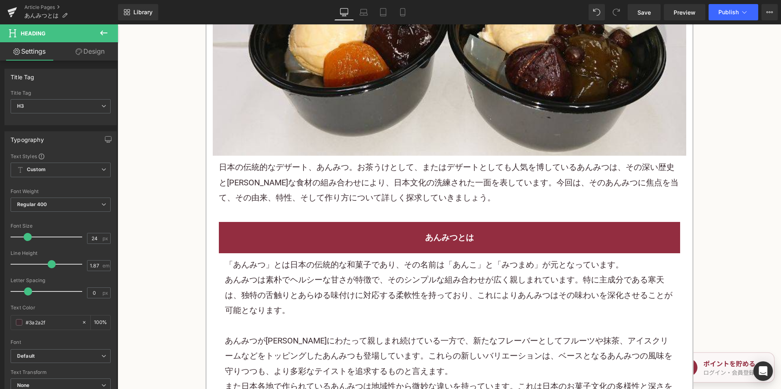
click at [331, 192] on p "日本の伝統的なデザート、あんみつ。お茶うけとして、またはデザートとしても人気を博しているあんみつは、その深い歴史と[PERSON_NAME]な食材の組み合わせ…" at bounding box center [449, 183] width 461 height 46
click at [330, 191] on p "日本の伝統的なデザート、あんみつ。お茶うけとして、またはデザートとしても人気を博しているあんみつは、その深い歴史と[PERSON_NAME]な食材の組み合わせ…" at bounding box center [449, 183] width 461 height 46
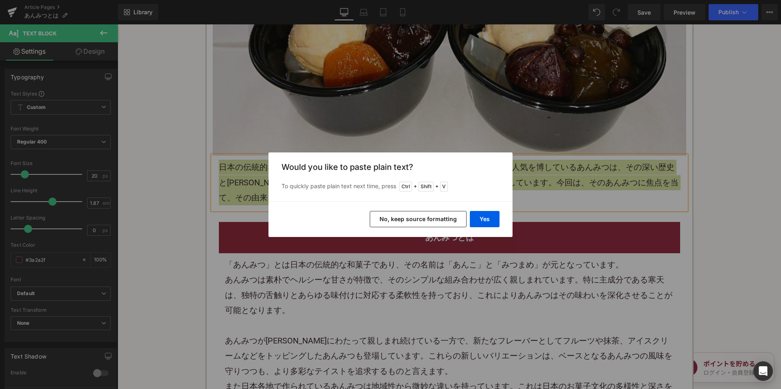
click at [393, 218] on button "No, keep source formatting" at bounding box center [418, 219] width 97 height 16
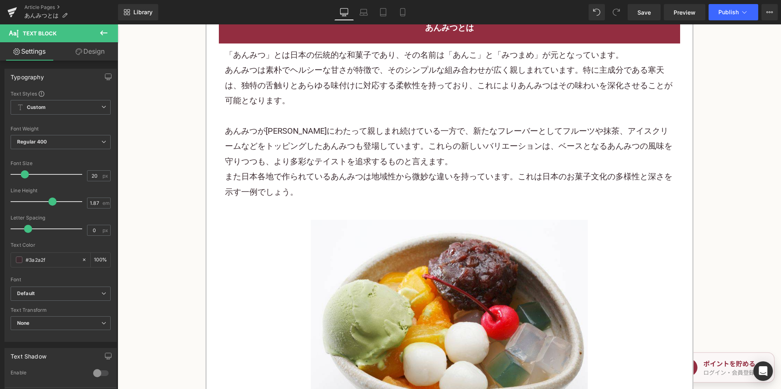
scroll to position [569, 0]
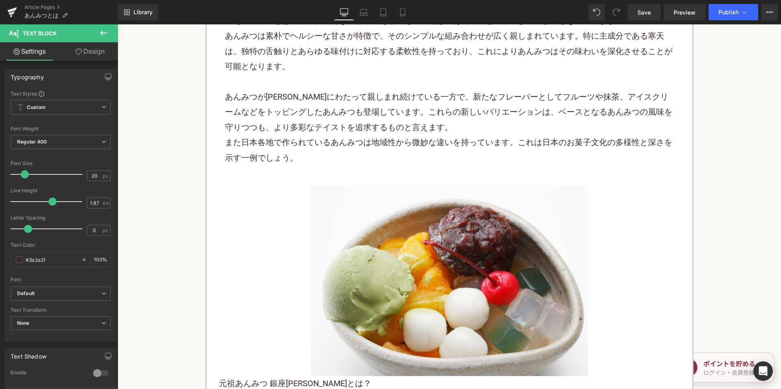
click at [318, 134] on p "あんみつが[PERSON_NAME]にわたって親しまれ続けている一方で、新たなフレーバーとしてフルーツや抹茶、アイスクリームなどをトッピングしたあんみつも登場…" at bounding box center [449, 112] width 449 height 46
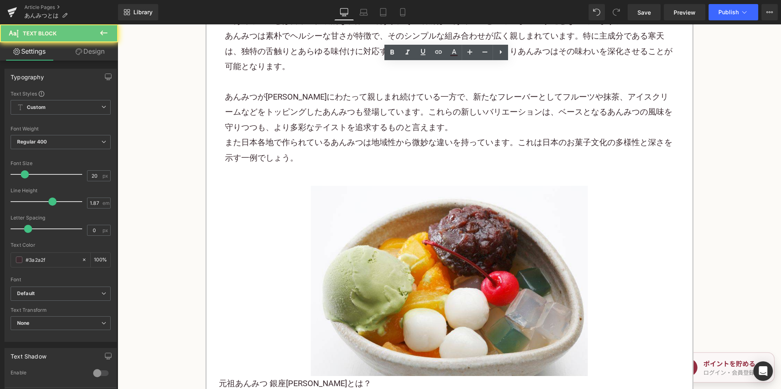
click at [312, 118] on p "あんみつが[PERSON_NAME]にわたって親しまれ続けている一方で、新たなフレーバーとしてフルーツや抹茶、アイスクリームなどをトッピングしたあんみつも登場…" at bounding box center [449, 112] width 449 height 46
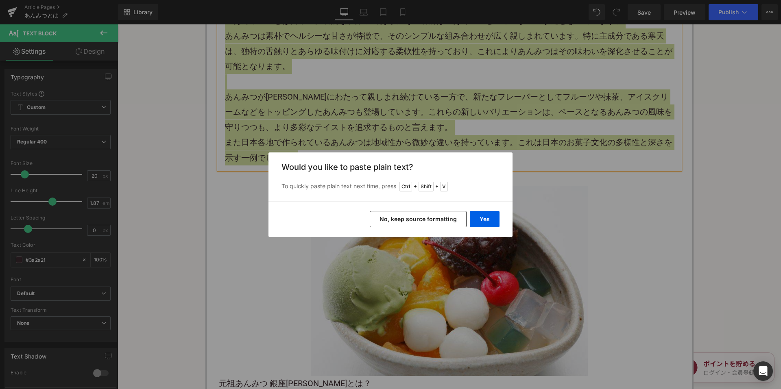
drag, startPoint x: 396, startPoint y: 218, endPoint x: 279, endPoint y: 194, distance: 119.9
click at [396, 219] on button "No, keep source formatting" at bounding box center [418, 219] width 97 height 16
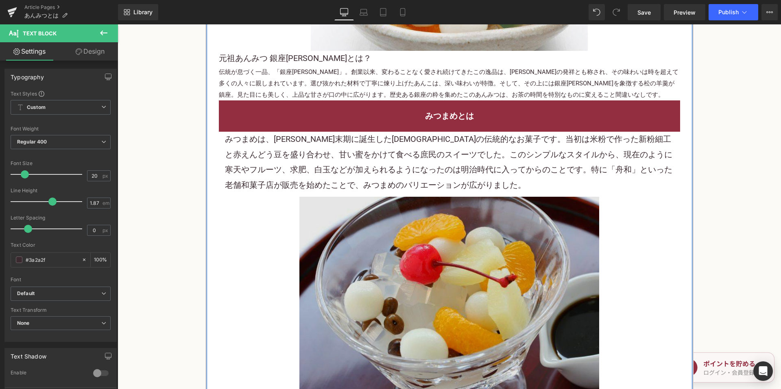
scroll to position [676, 0]
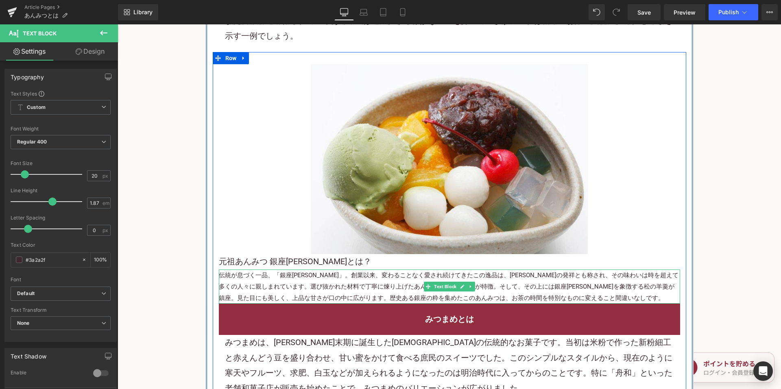
click at [353, 282] on p "伝統が息づく一品、「銀座[PERSON_NAME]」。創業以来、変わることなく愛され続けてきたこの逸品は、[PERSON_NAME]の発祥とも称され、その味わ…" at bounding box center [449, 287] width 461 height 34
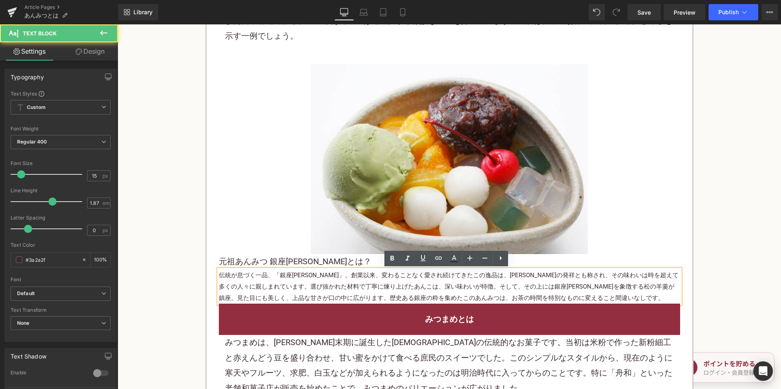
click at [280, 288] on p "伝統が息づく一品、「銀座[PERSON_NAME]」。創業以来、変わることなく愛され続けてきたこの逸品は、[PERSON_NAME]の発祥とも称され、その味わ…" at bounding box center [449, 287] width 461 height 34
click at [313, 294] on p "伝統が息づく一品、「銀座[PERSON_NAME]」。創業以来、変わることなく愛され続けてきたこの逸品は、[PERSON_NAME]の発祥とも称され、その味わ…" at bounding box center [449, 287] width 461 height 34
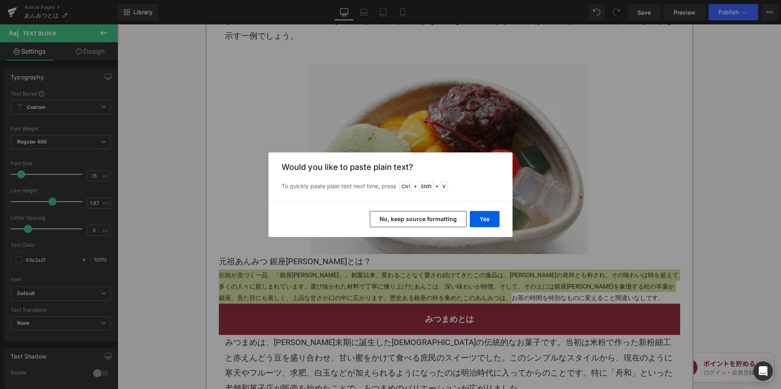
click at [389, 218] on button "No, keep source formatting" at bounding box center [418, 219] width 97 height 16
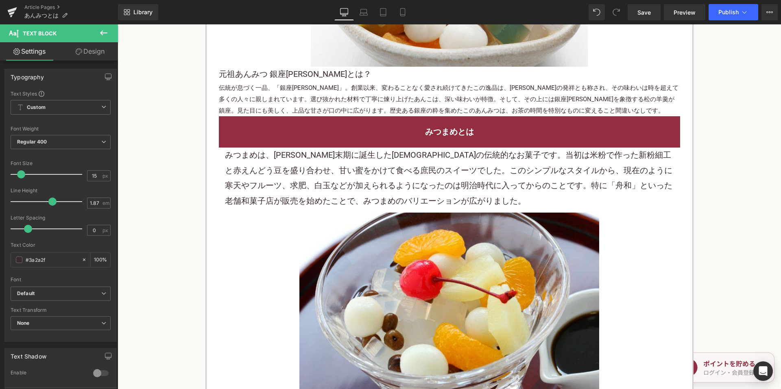
scroll to position [920, 0]
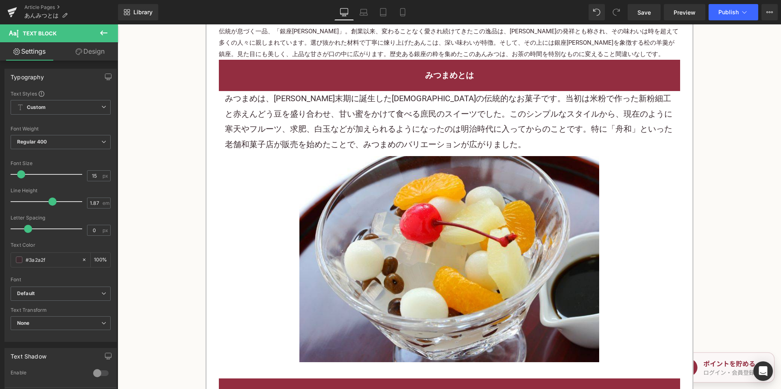
click at [290, 99] on p "みつまめは、[PERSON_NAME]末期に誕生した[DEMOGRAPHIC_DATA]の伝統的なお菓子です。当初は米粉で作った新粉細工と赤えんどう豆を盛り合…" at bounding box center [449, 121] width 449 height 61
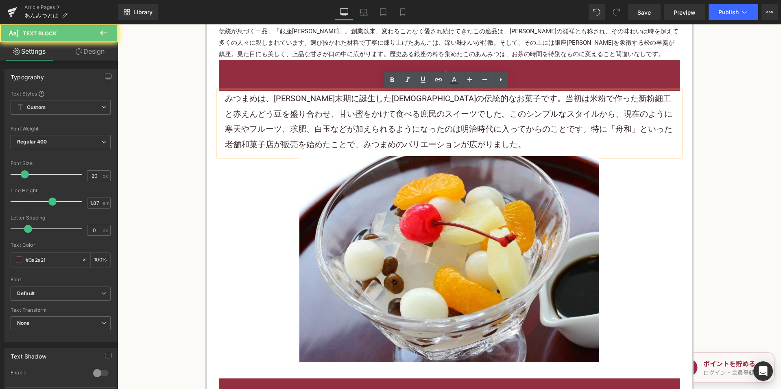
click at [290, 99] on p "みつまめは、[PERSON_NAME]末期に誕生した[DEMOGRAPHIC_DATA]の伝統的なお菓子です。当初は米粉で作った新粉細工と赤えんどう豆を盛り合…" at bounding box center [449, 121] width 449 height 61
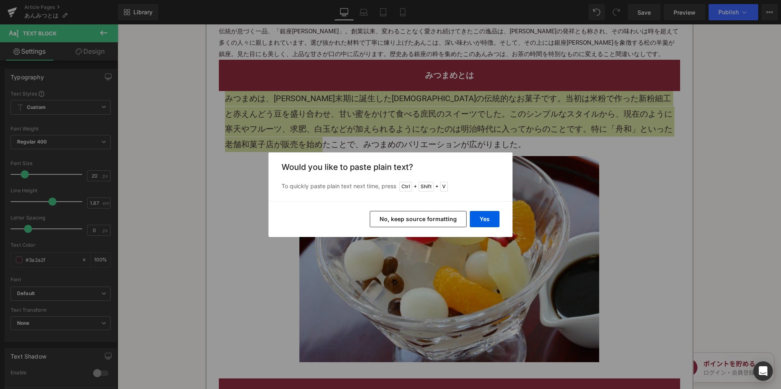
click at [392, 213] on button "No, keep source formatting" at bounding box center [418, 219] width 97 height 16
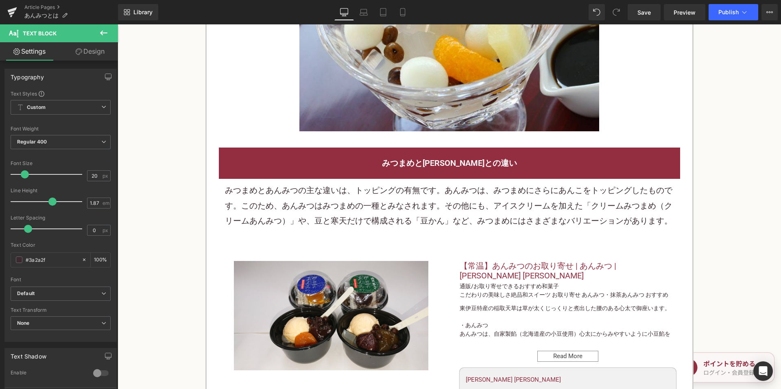
scroll to position [1204, 0]
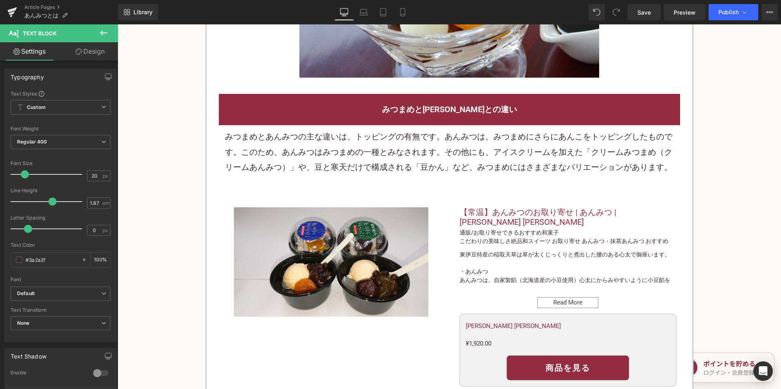
click at [331, 147] on p "みつまめとあんみつの主な違いは、トッピングの有無です。あんみつは、みつまめにさらにあんこをトッピングしたものです。このため、あんみつはみつまめの一種とみなされ…" at bounding box center [449, 152] width 449 height 46
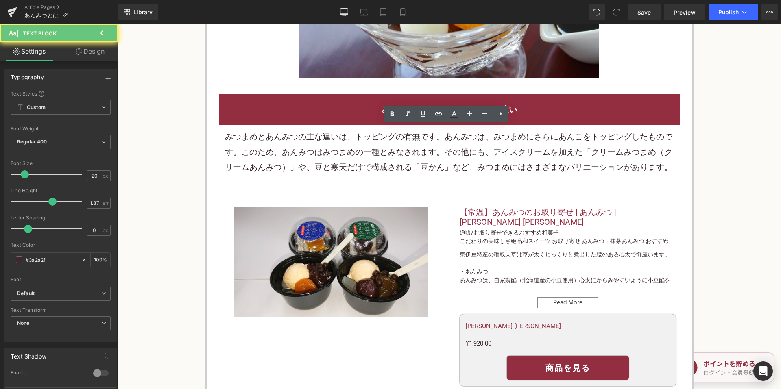
click at [331, 147] on p "みつまめとあんみつの主な違いは、トッピングの有無です。あんみつは、みつまめにさらにあんこをトッピングしたものです。このため、あんみつはみつまめの一種とみなされ…" at bounding box center [449, 152] width 449 height 46
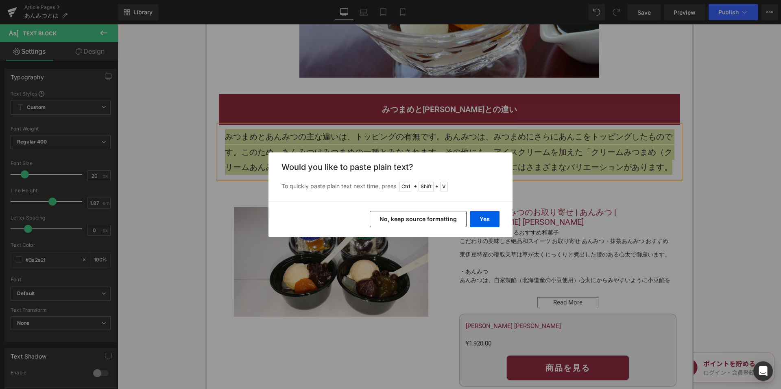
click at [404, 220] on button "No, keep source formatting" at bounding box center [418, 219] width 97 height 16
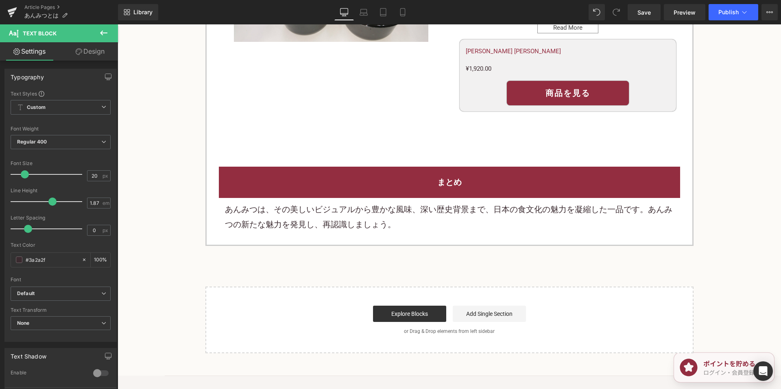
scroll to position [1489, 0]
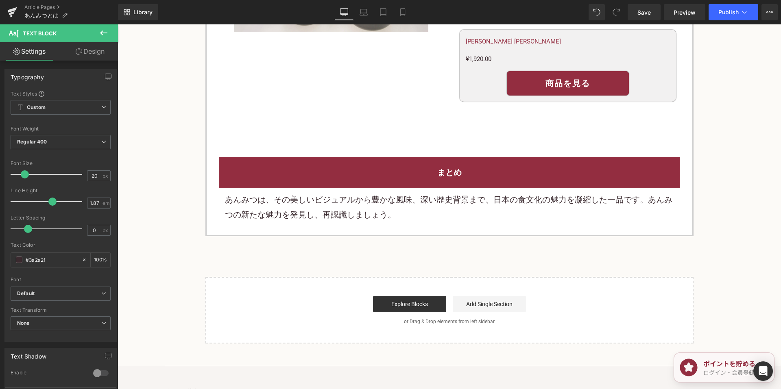
click at [325, 187] on div "まとめ Heading あんみつは、その美しいビジュアルから豊かな風味、深い歴史背景まで、日本の食文化の魅力を凝縮した一品です。あんみつの新たな魅力を発見し、…" at bounding box center [449, 192] width 473 height 70
click at [316, 201] on div "あんみつは、その美しいビジュアルから豊かな風味、深い歴史背景まで、日本の食文化の魅力を凝縮した一品です。あんみつの新たな魅力を発見し、再認識しましょう。" at bounding box center [449, 207] width 449 height 30
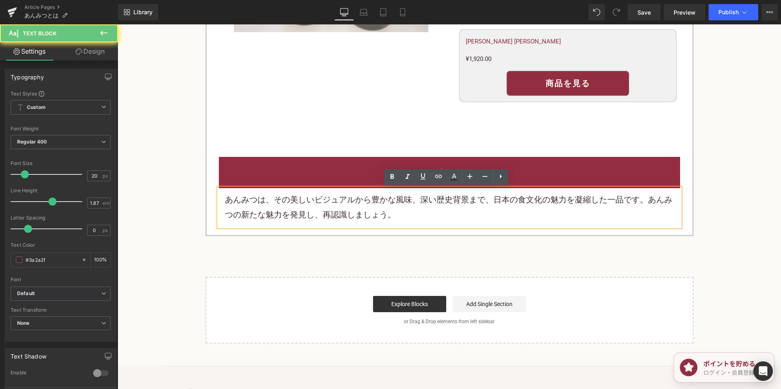
click at [316, 201] on div "あんみつは、その美しいビジュアルから豊かな風味、深い歴史背景まで、日本の食文化の魅力を凝縮した一品です。あんみつの新たな魅力を発見し、再認識しましょう。" at bounding box center [449, 207] width 449 height 30
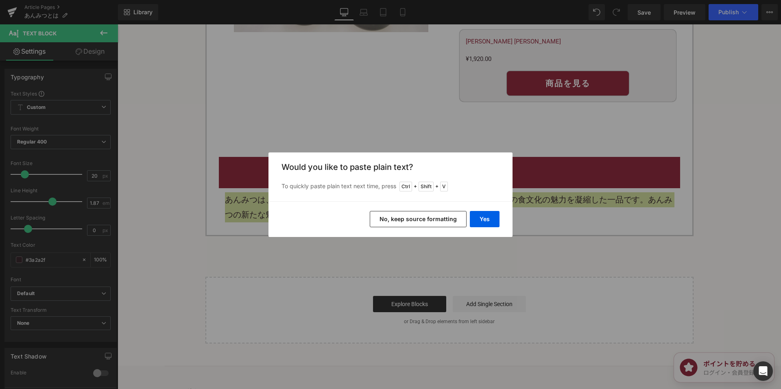
click at [403, 222] on button "No, keep source formatting" at bounding box center [418, 219] width 97 height 16
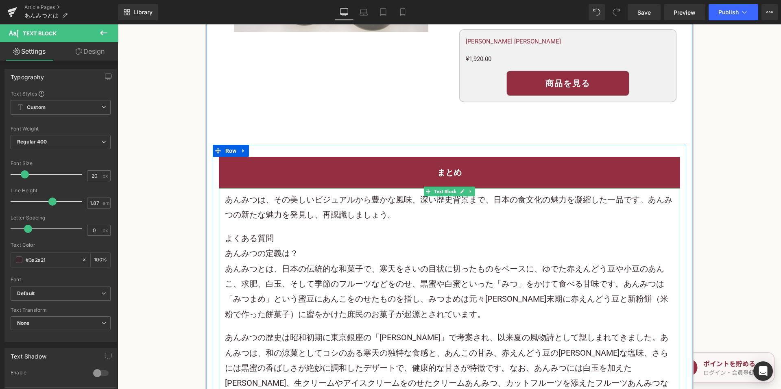
click at [416, 218] on p "あんみつは、その美しいビジュアルから豊かな風味、深い歴史背景まで、日本の食文化の魅力を凝縮した一品です。あんみつの新たな魅力を発見し、再認識しましょう。" at bounding box center [449, 207] width 449 height 30
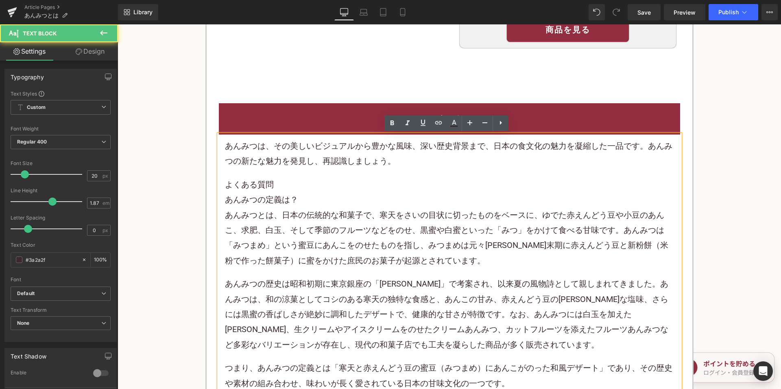
scroll to position [1692, 0]
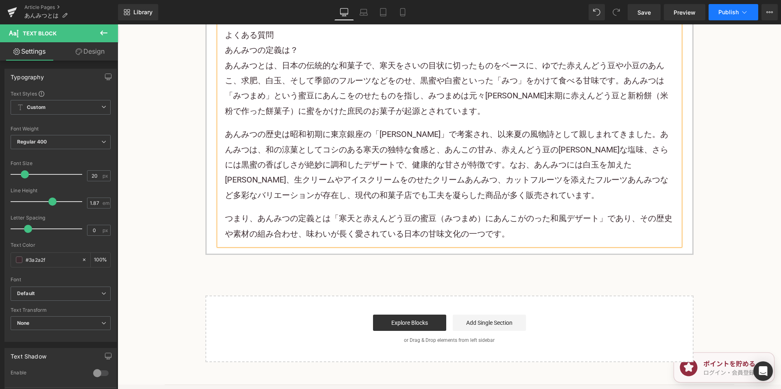
click at [721, 15] on span "Publish" at bounding box center [728, 12] width 20 height 7
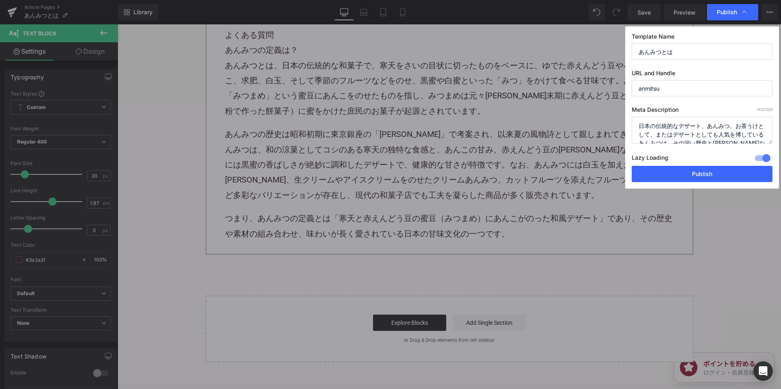
drag, startPoint x: 656, startPoint y: 179, endPoint x: 304, endPoint y: 2, distance: 394.2
click at [655, 179] on button "Publish" at bounding box center [701, 174] width 141 height 16
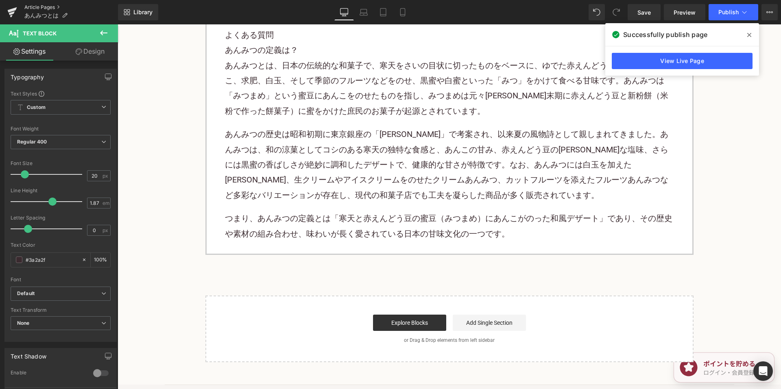
click at [48, 6] on link "Article Pages" at bounding box center [71, 7] width 94 height 7
